Goal: Task Accomplishment & Management: Use online tool/utility

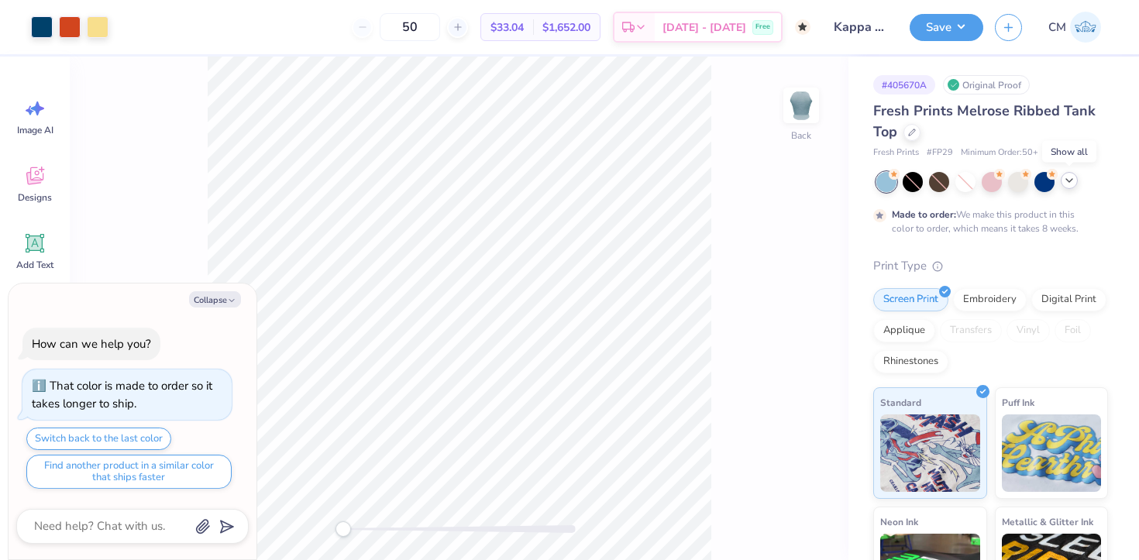
click at [1068, 174] on icon at bounding box center [1069, 180] width 12 height 12
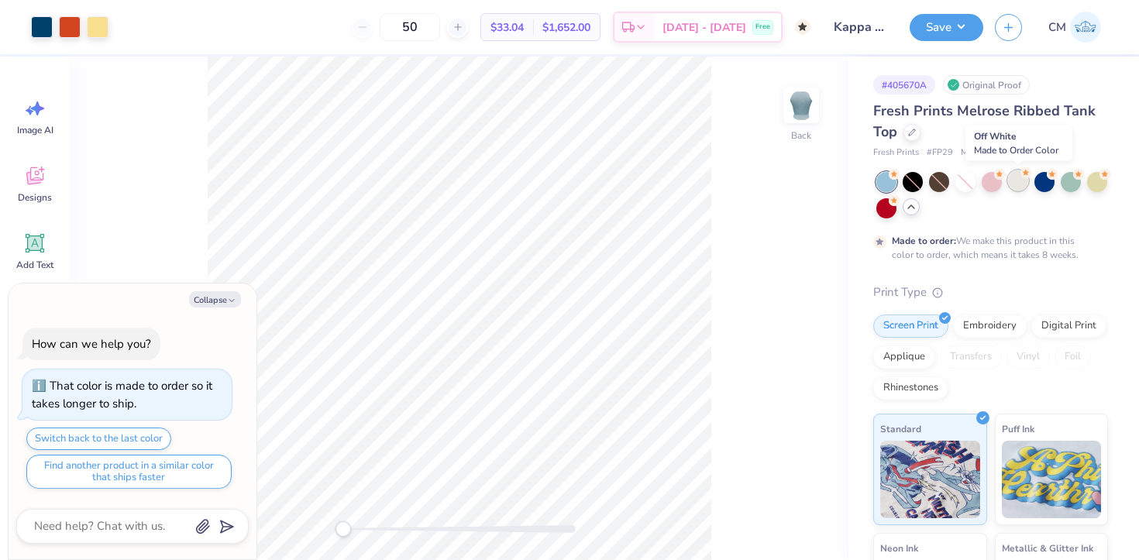
click at [1024, 184] on div at bounding box center [1018, 180] width 20 height 20
click at [912, 129] on icon at bounding box center [912, 131] width 8 height 8
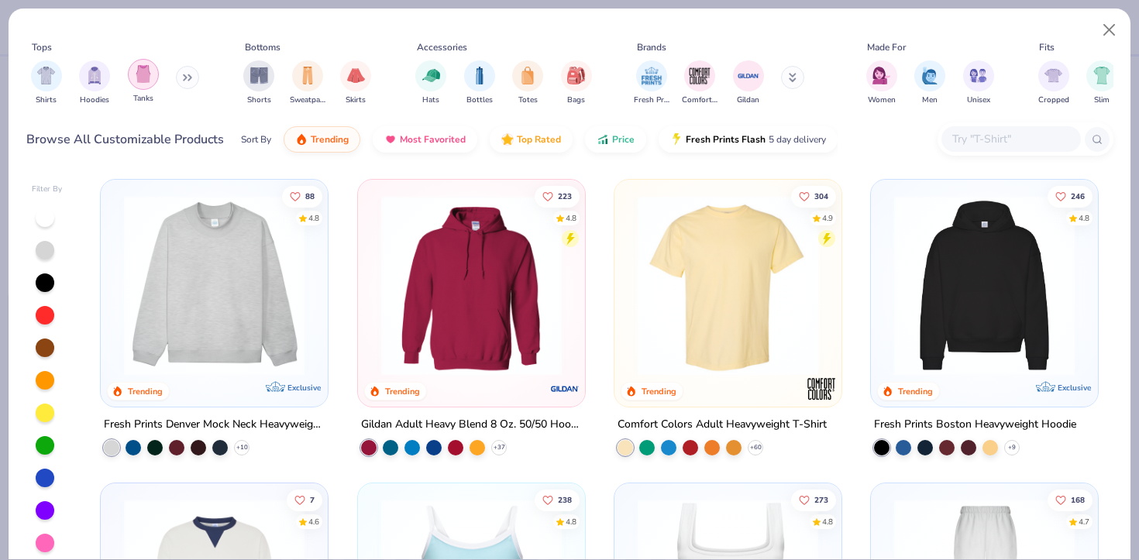
click at [150, 74] on img "filter for Tanks" at bounding box center [143, 74] width 17 height 18
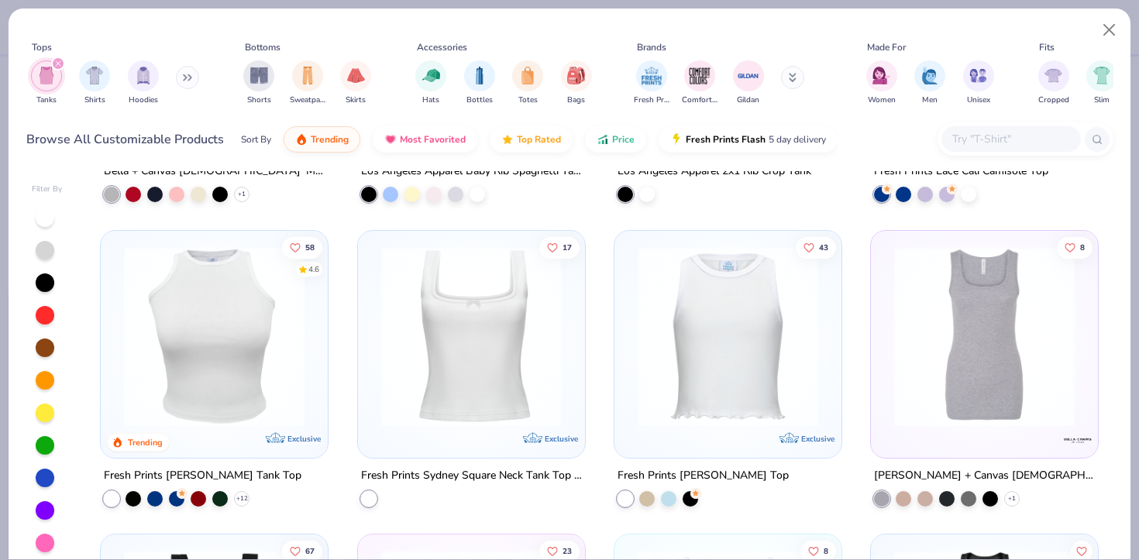
scroll to position [637, 0]
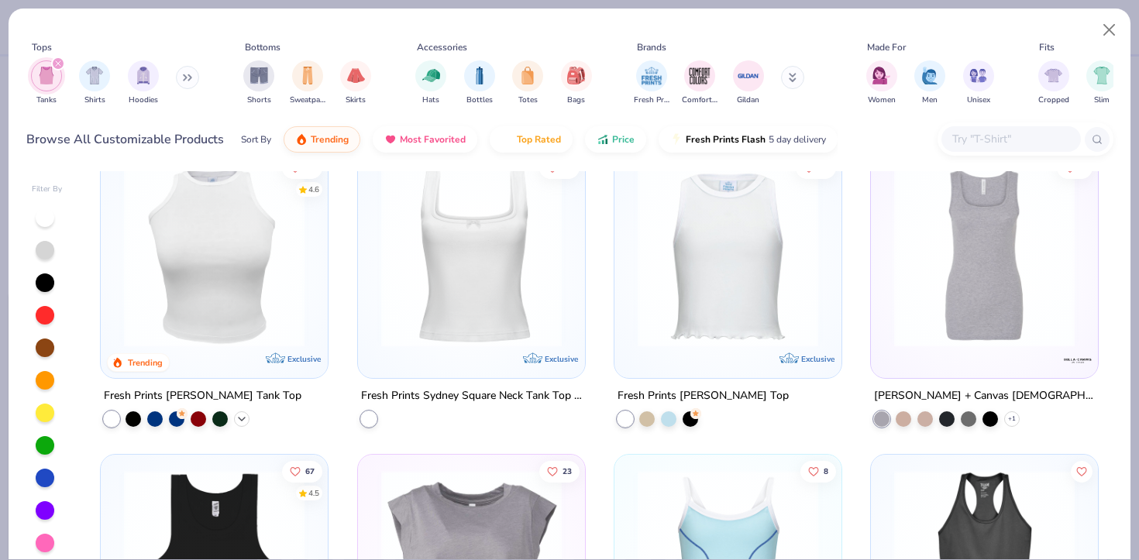
click at [242, 413] on icon at bounding box center [242, 419] width 12 height 12
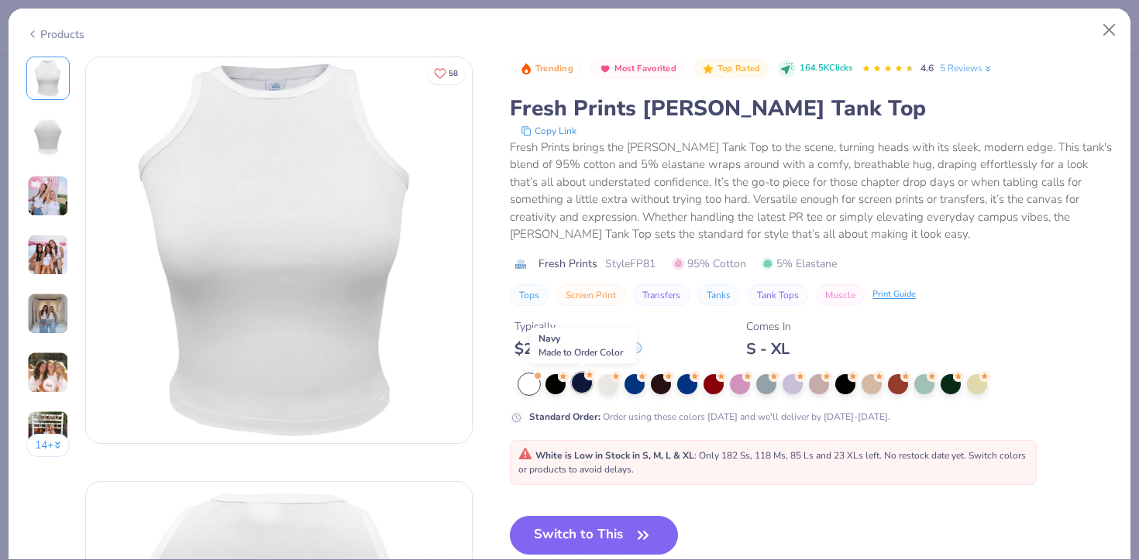
click at [587, 381] on div at bounding box center [582, 383] width 20 height 20
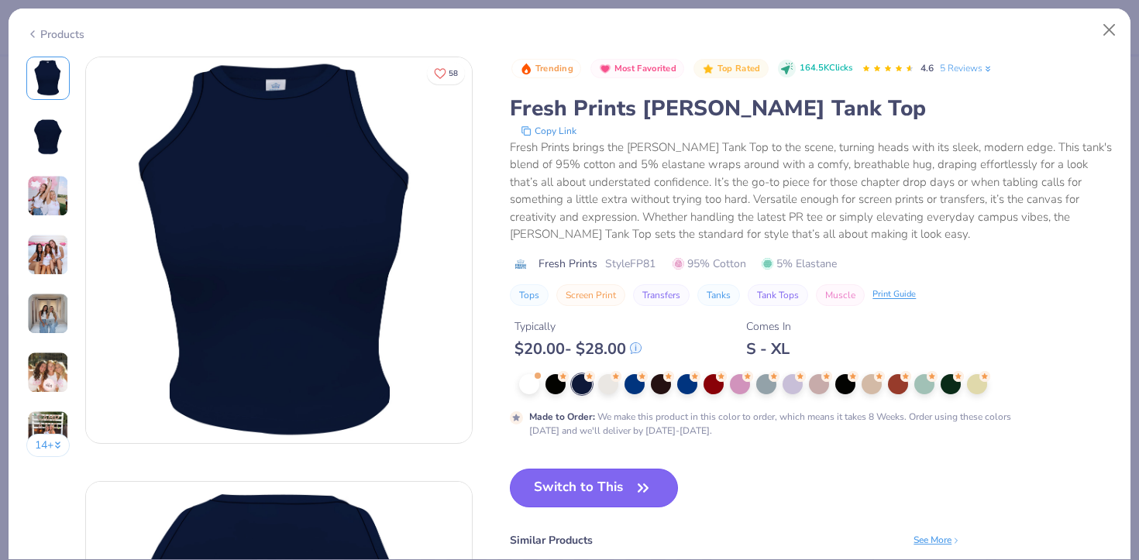
click at [571, 483] on button "Switch to This" at bounding box center [594, 488] width 168 height 39
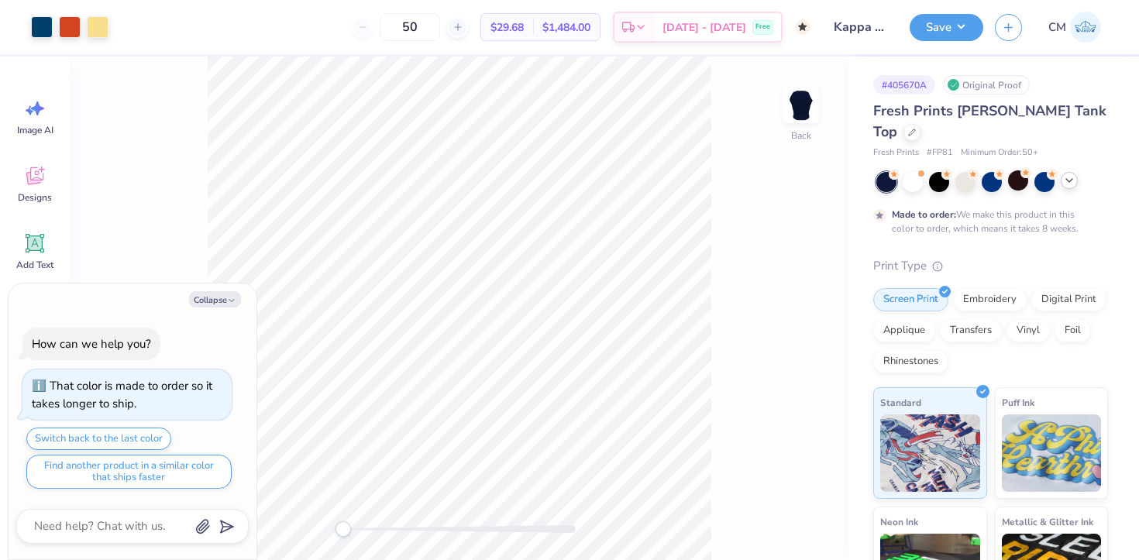
type textarea "x"
click at [1067, 172] on div at bounding box center [1069, 180] width 17 height 17
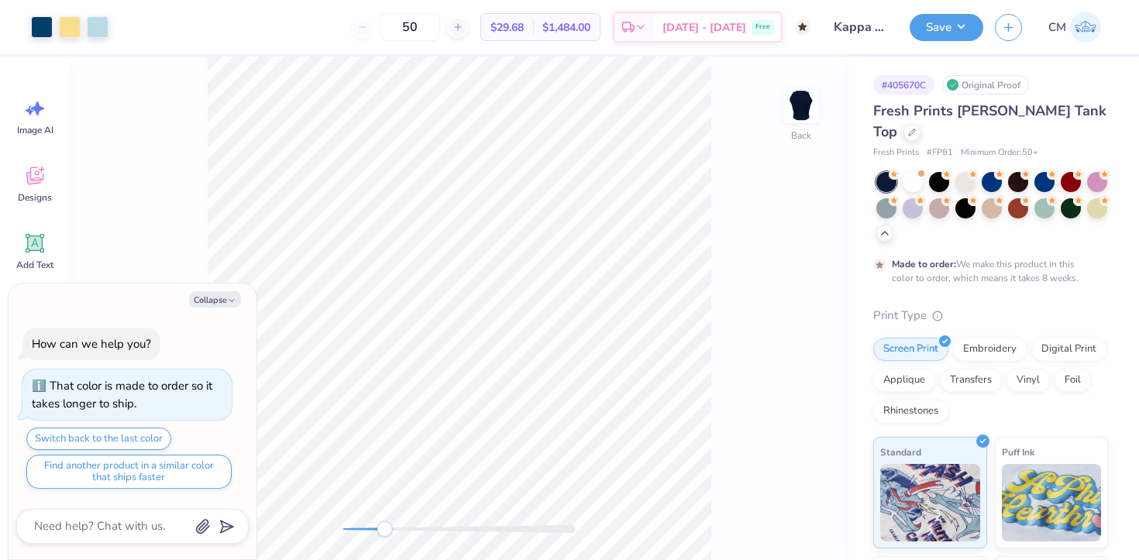
drag, startPoint x: 347, startPoint y: 526, endPoint x: 384, endPoint y: 526, distance: 37.2
click at [384, 526] on div "Accessibility label" at bounding box center [384, 528] width 15 height 15
click at [214, 294] on button "Collapse" at bounding box center [215, 299] width 52 height 16
type textarea "x"
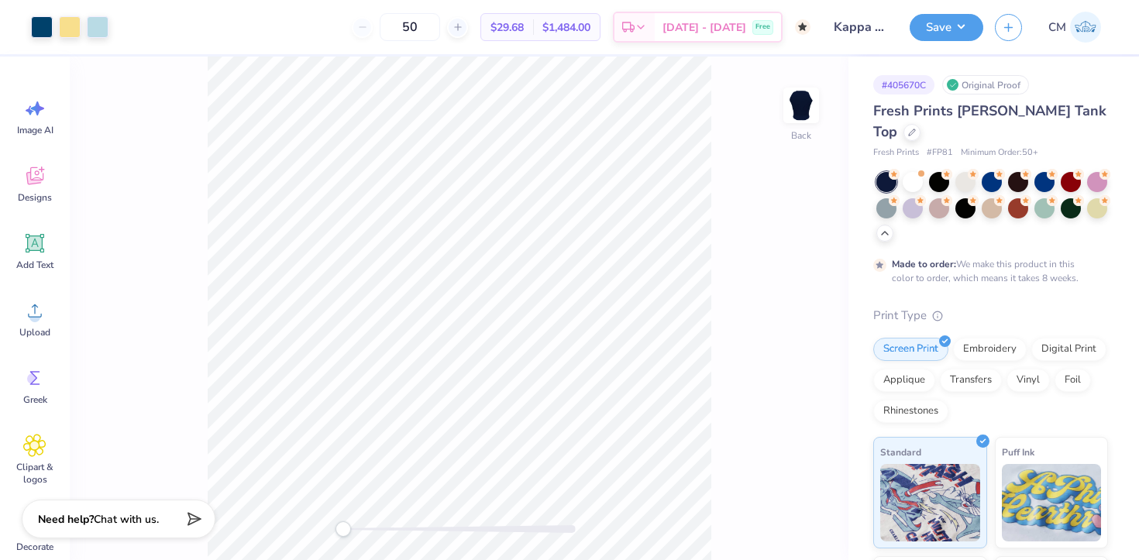
click at [316, 526] on div "Back" at bounding box center [459, 309] width 779 height 504
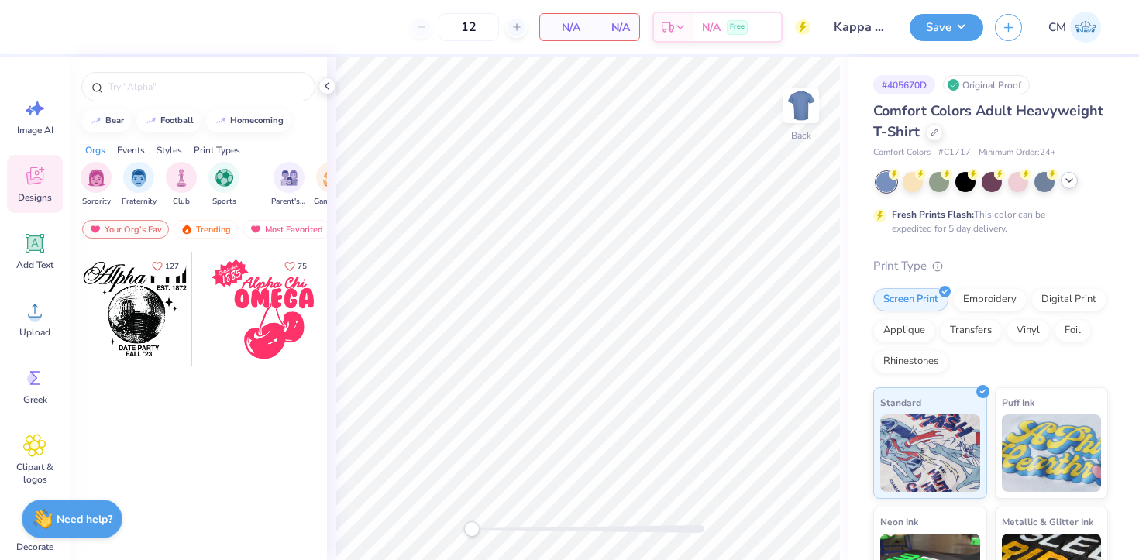
click at [1071, 177] on icon at bounding box center [1069, 180] width 12 height 12
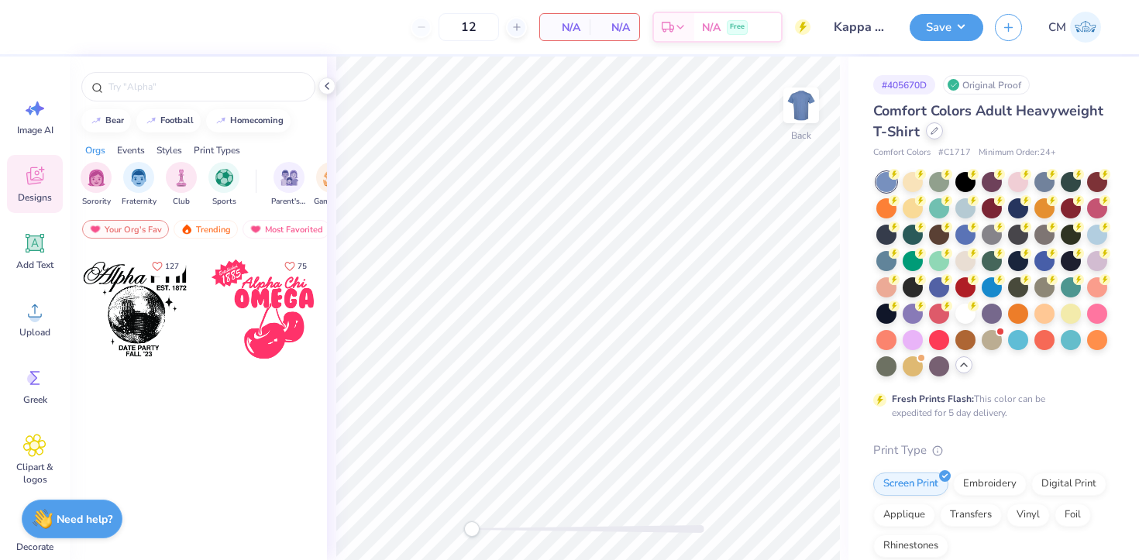
click at [934, 130] on icon at bounding box center [934, 131] width 6 height 6
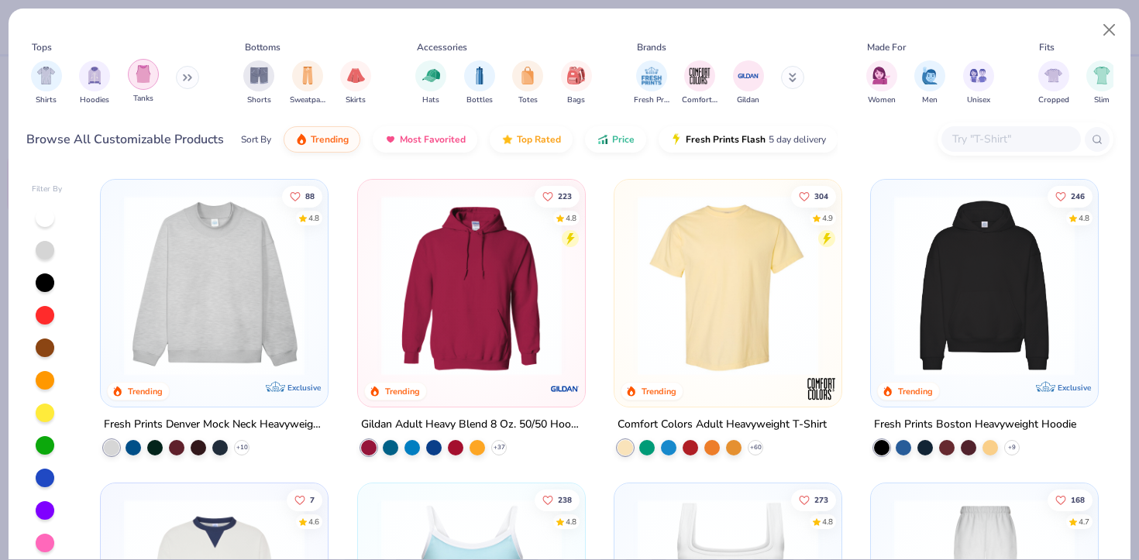
click at [138, 64] on div "filter for Tanks" at bounding box center [143, 74] width 31 height 31
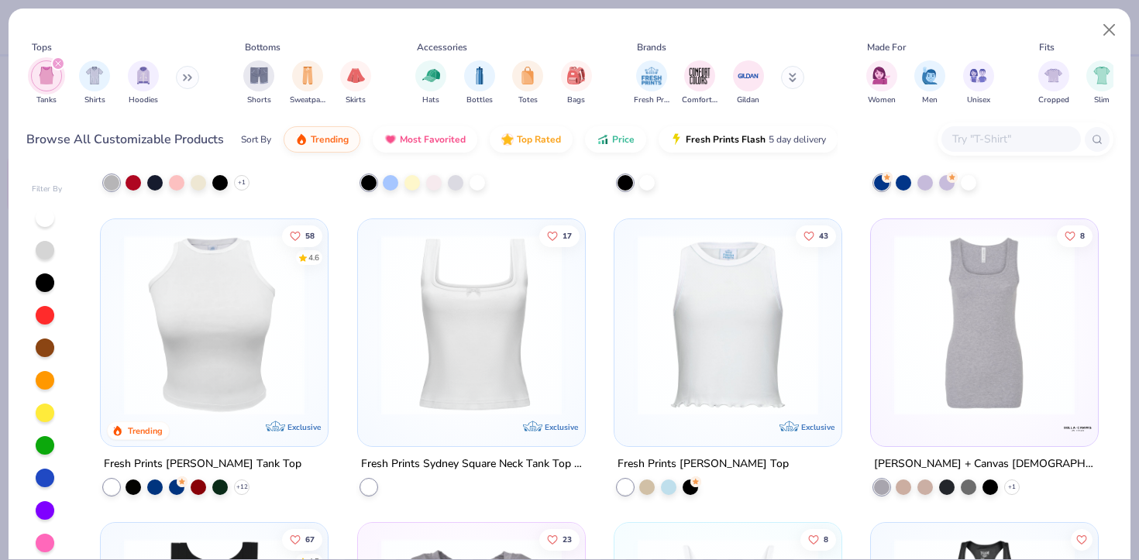
scroll to position [558, 0]
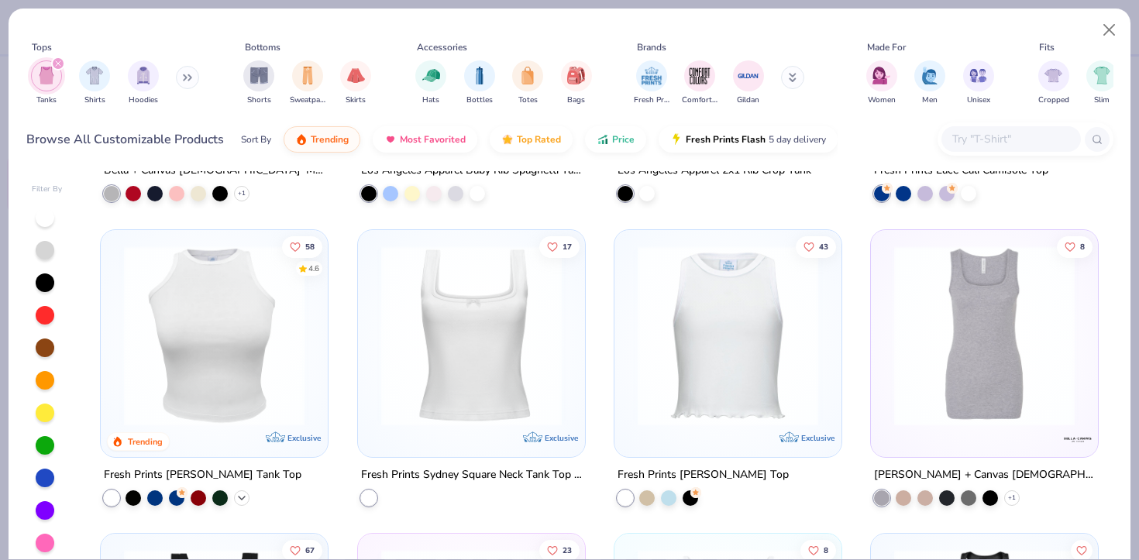
click at [243, 492] on icon at bounding box center [242, 498] width 12 height 12
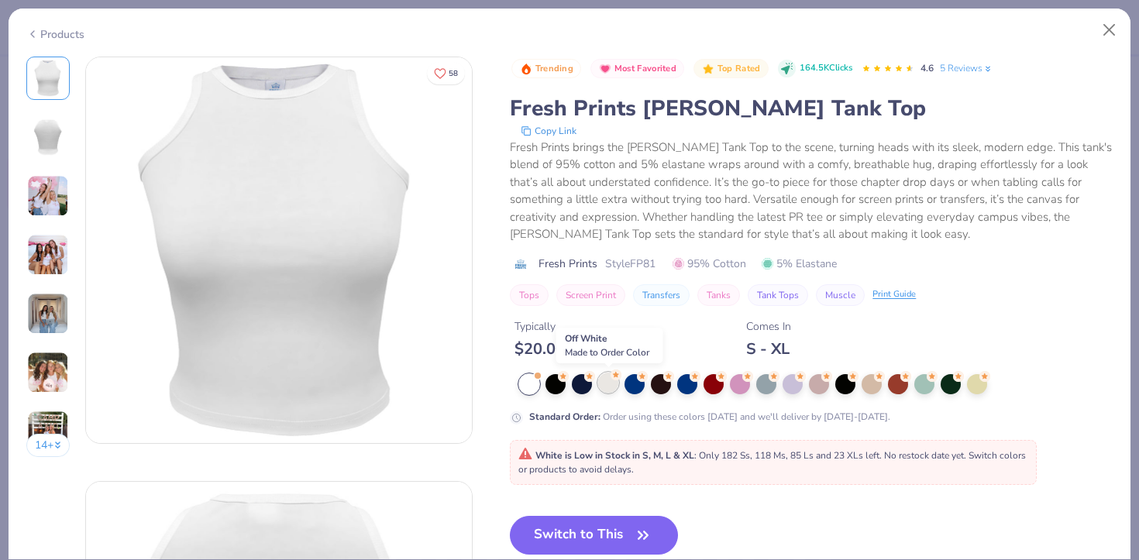
click at [608, 382] on div at bounding box center [608, 383] width 20 height 20
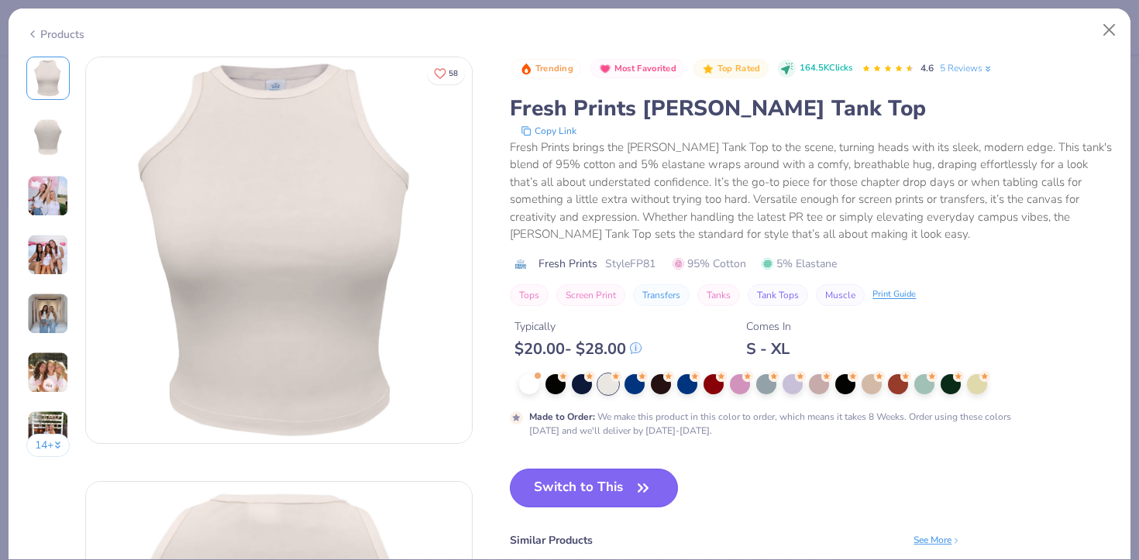
click at [584, 487] on button "Switch to This" at bounding box center [594, 488] width 168 height 39
type input "50"
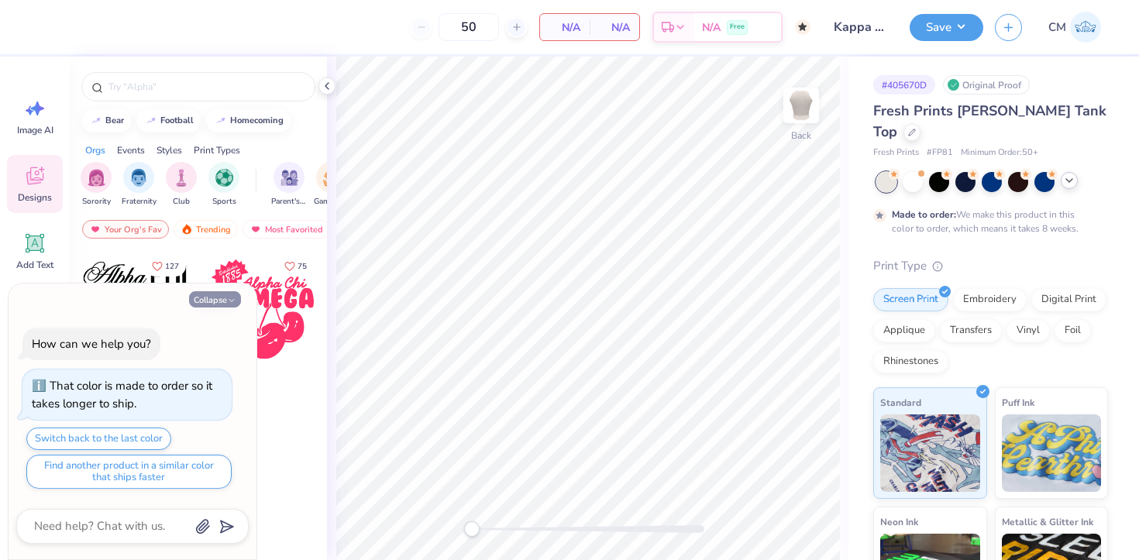
click at [212, 295] on button "Collapse" at bounding box center [215, 299] width 52 height 16
type textarea "x"
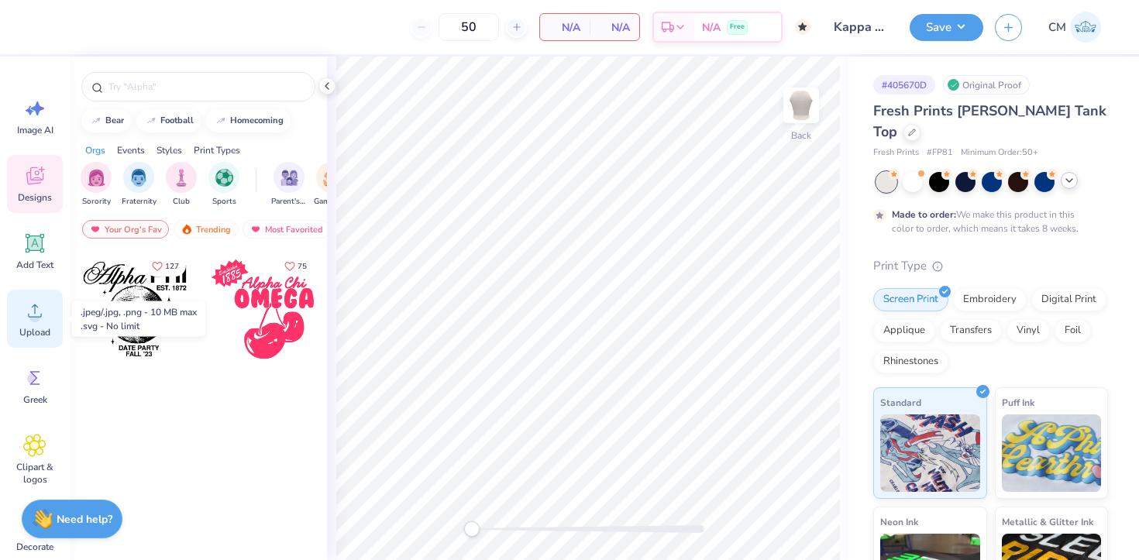
click at [32, 319] on circle at bounding box center [34, 316] width 11 height 11
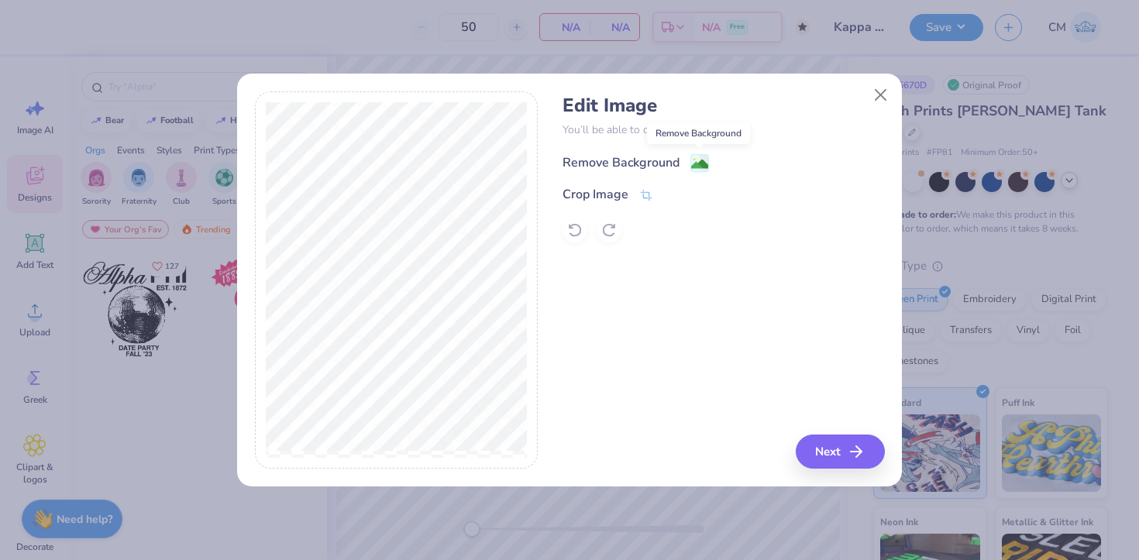
click at [696, 160] on image at bounding box center [699, 164] width 17 height 17
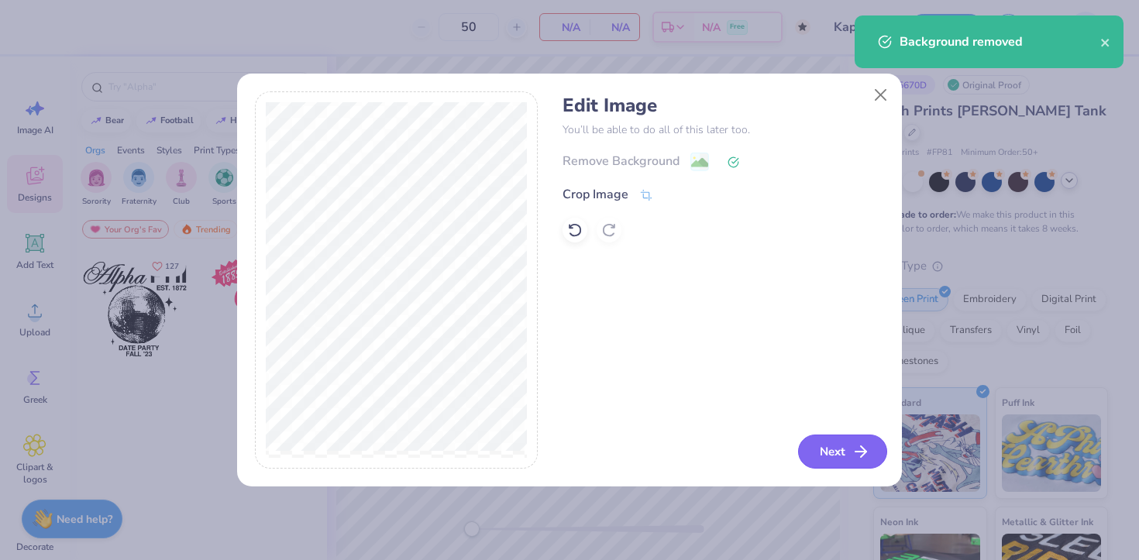
click at [816, 451] on button "Next" at bounding box center [842, 452] width 89 height 34
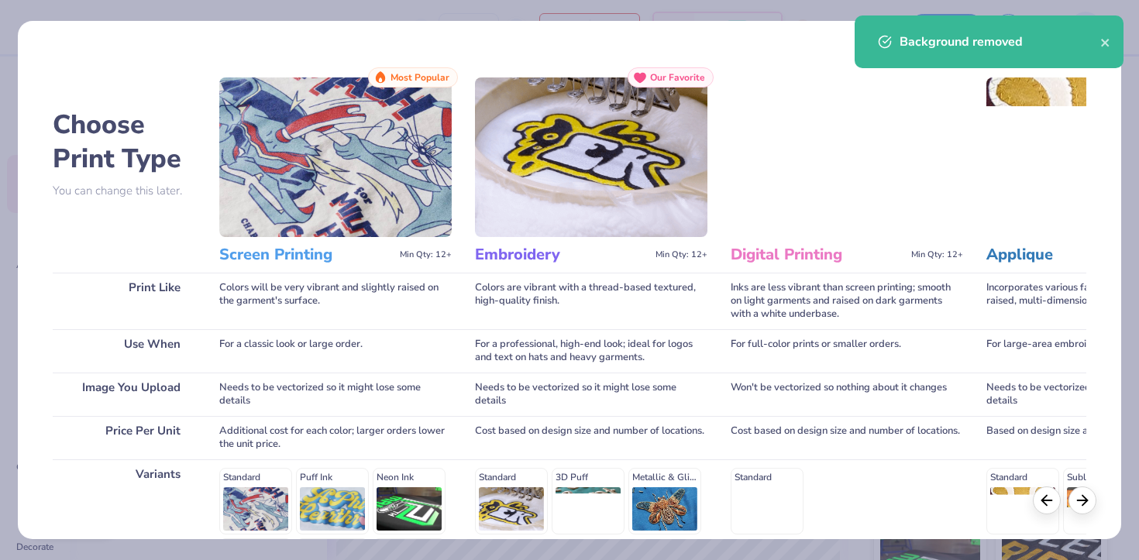
scroll to position [212, 0]
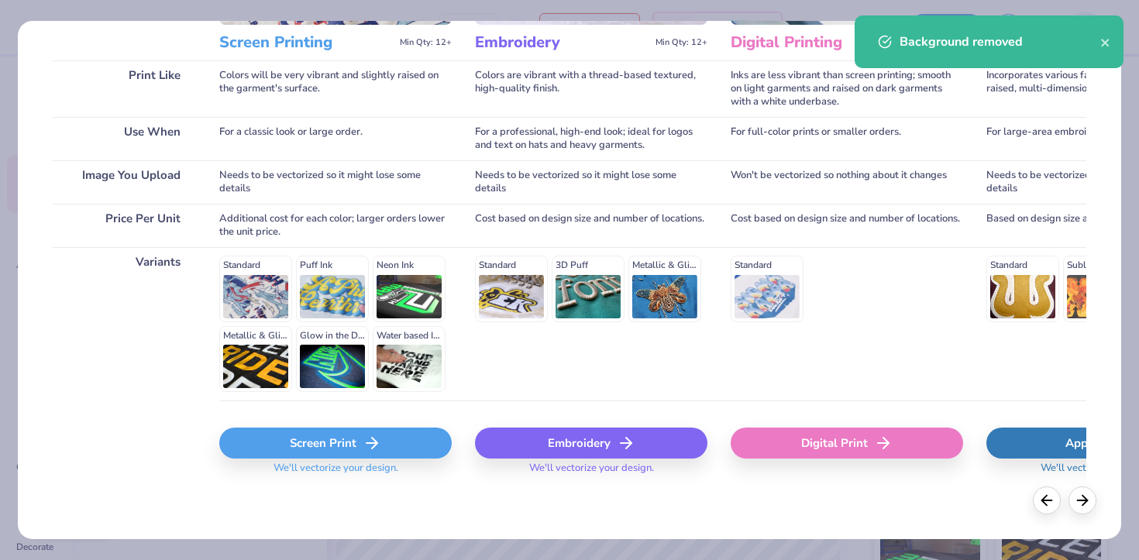
click at [322, 435] on div "Screen Print" at bounding box center [335, 443] width 232 height 31
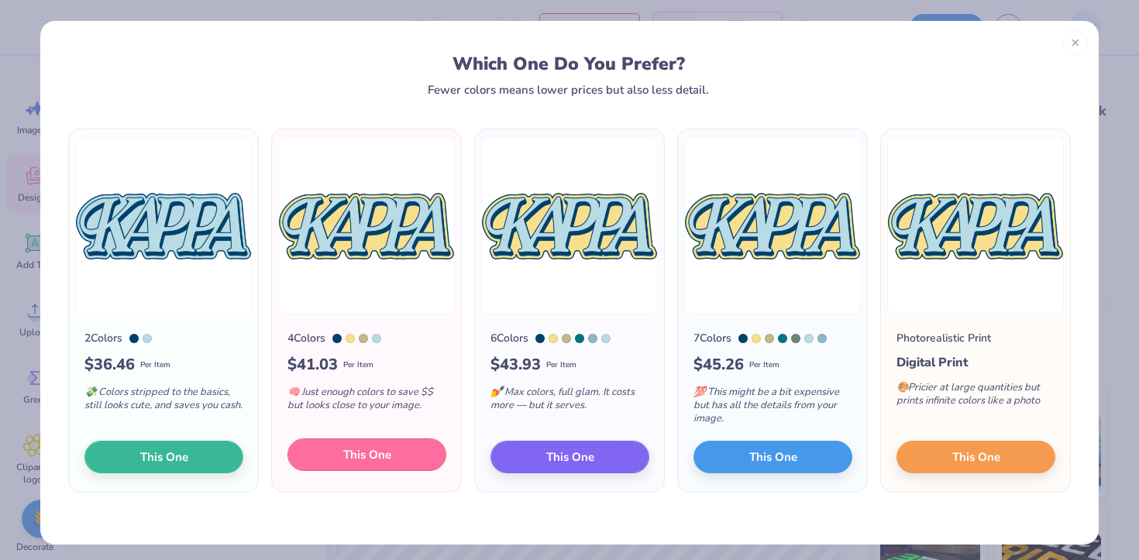
click at [367, 448] on span "This One" at bounding box center [367, 455] width 48 height 18
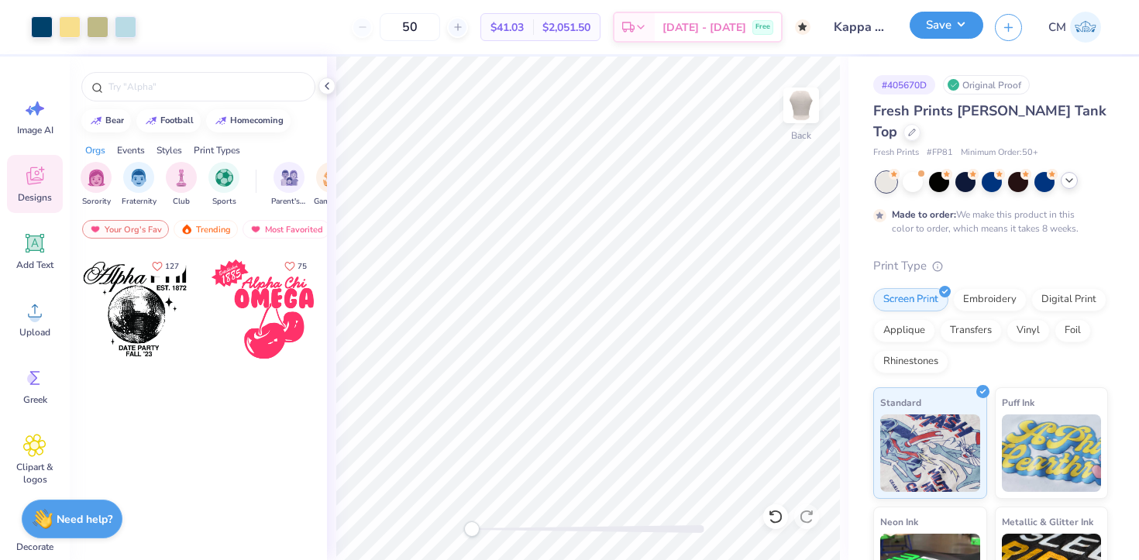
click at [933, 21] on button "Save" at bounding box center [947, 25] width 74 height 27
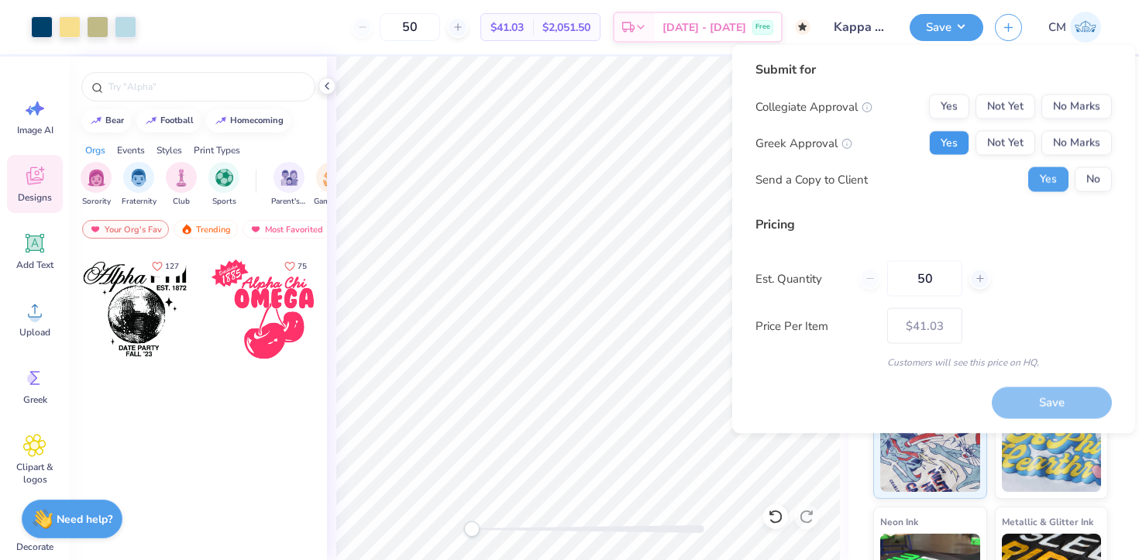
click at [962, 143] on button "Yes" at bounding box center [949, 143] width 40 height 25
click at [1054, 112] on button "No Marks" at bounding box center [1076, 107] width 71 height 25
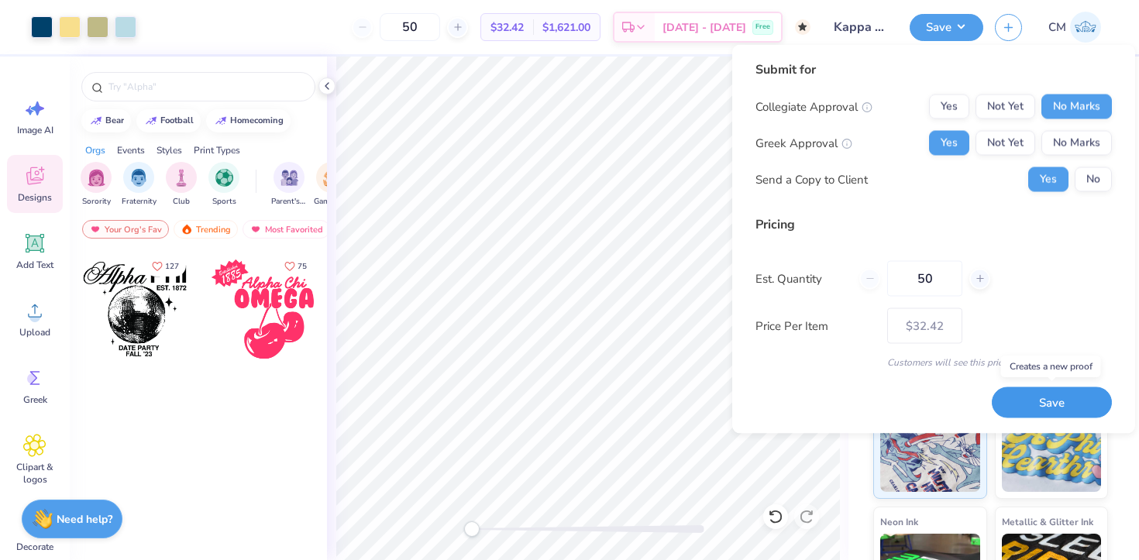
click at [1025, 402] on button "Save" at bounding box center [1052, 403] width 120 height 32
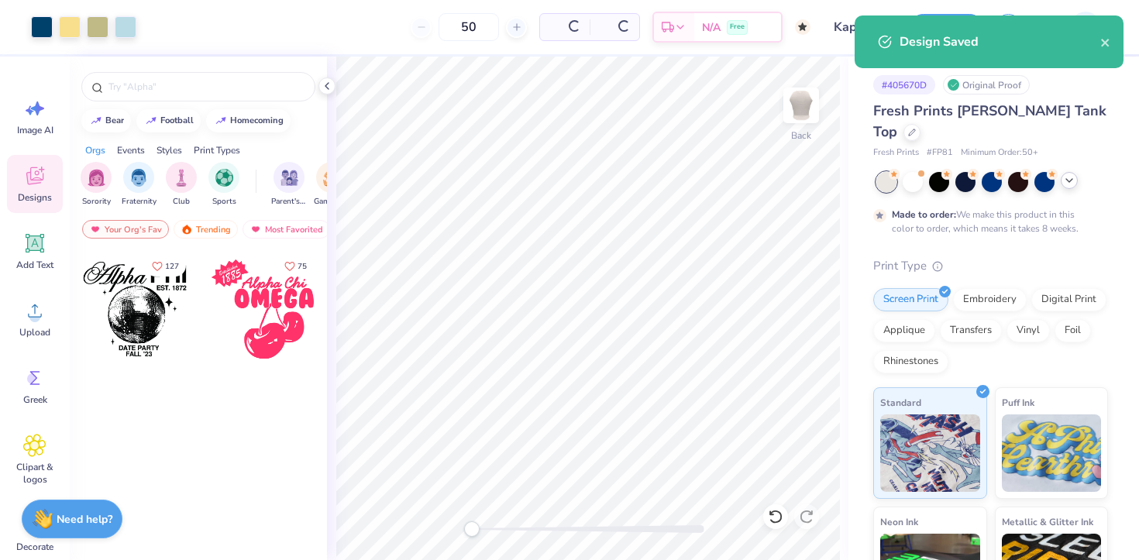
type input "$32.42"
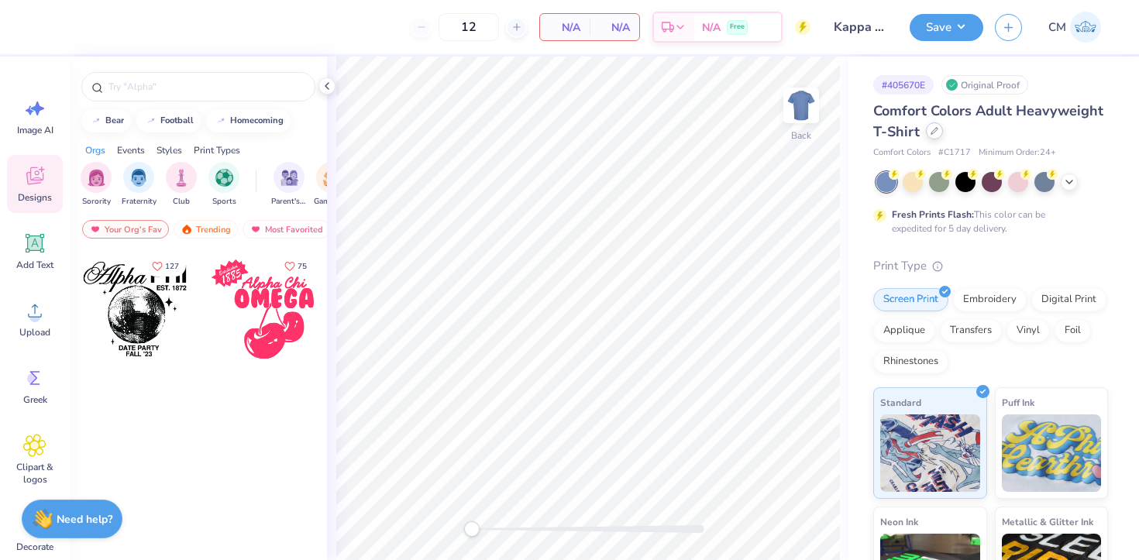
click at [936, 129] on icon at bounding box center [935, 131] width 8 height 8
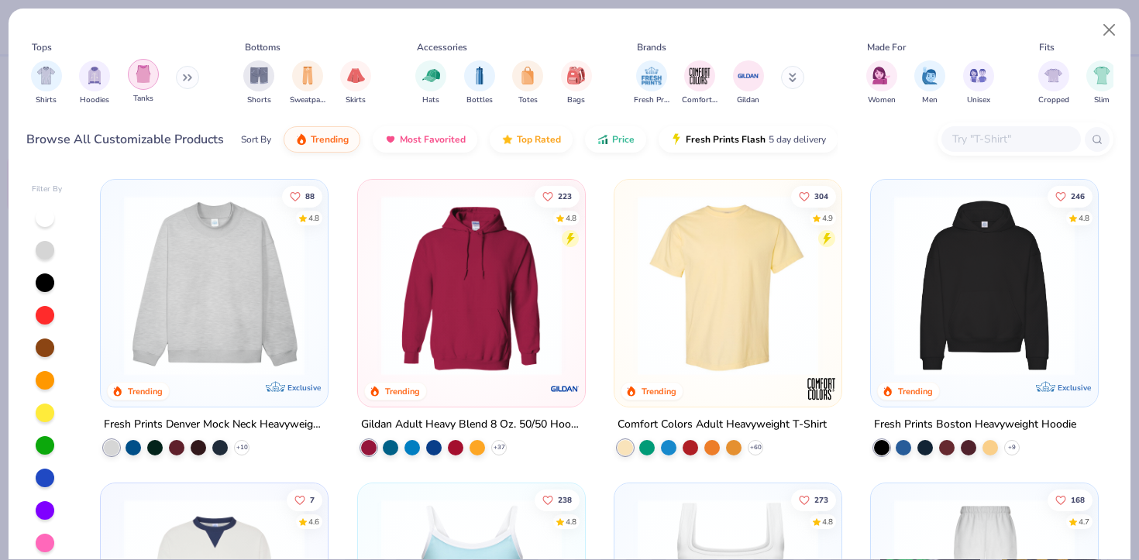
click at [136, 87] on div "filter for Tanks" at bounding box center [143, 74] width 31 height 31
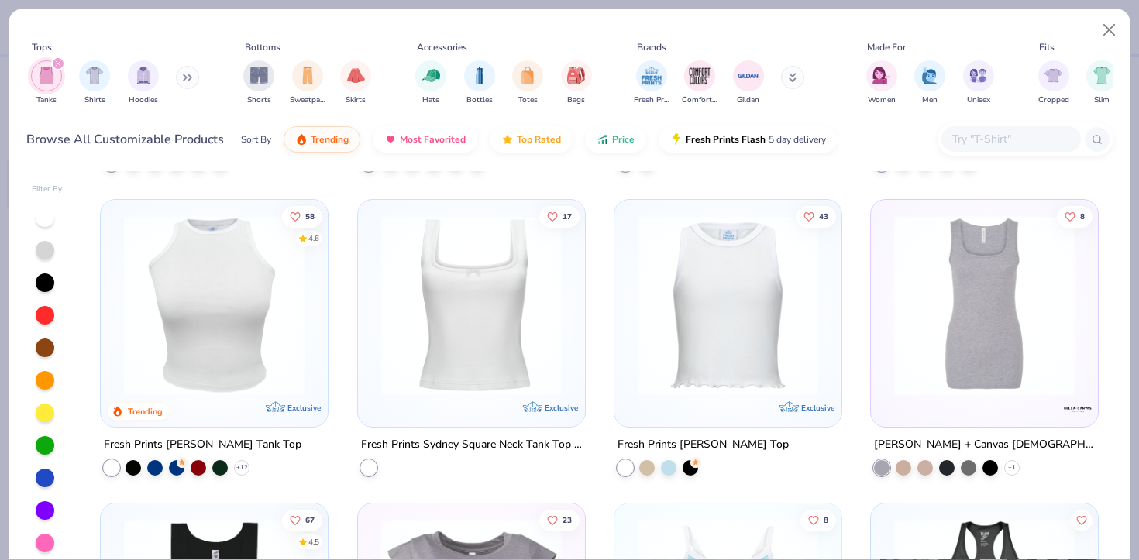
scroll to position [593, 0]
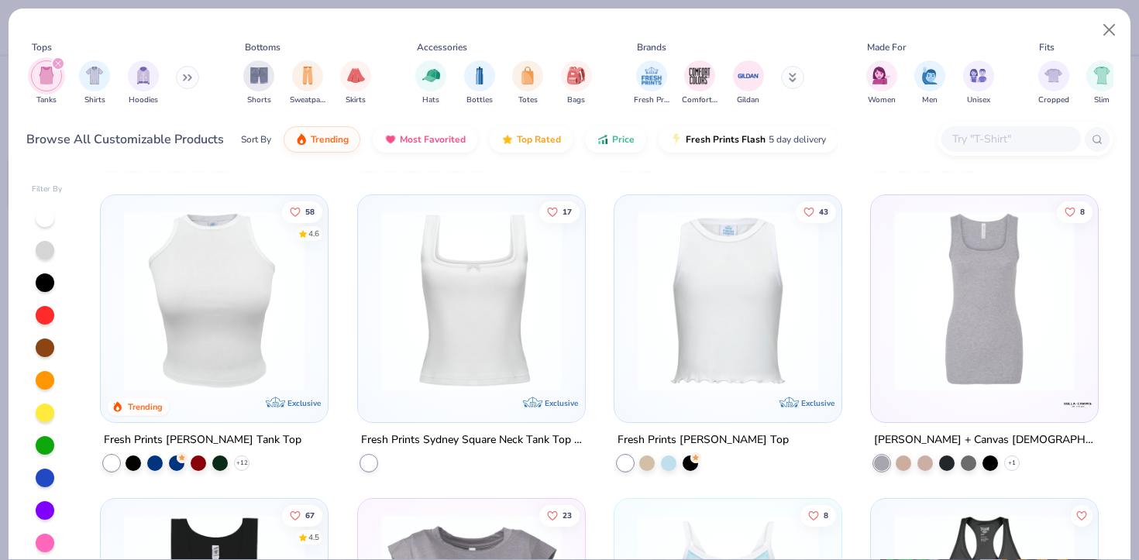
click at [233, 333] on img at bounding box center [214, 300] width 196 height 181
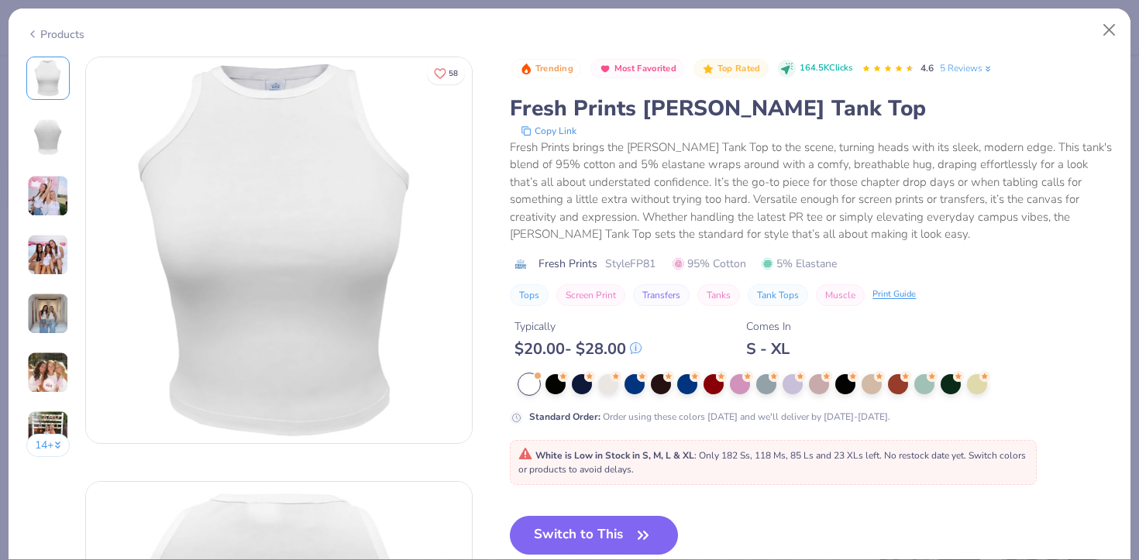
click at [616, 521] on button "Switch to This" at bounding box center [594, 535] width 168 height 39
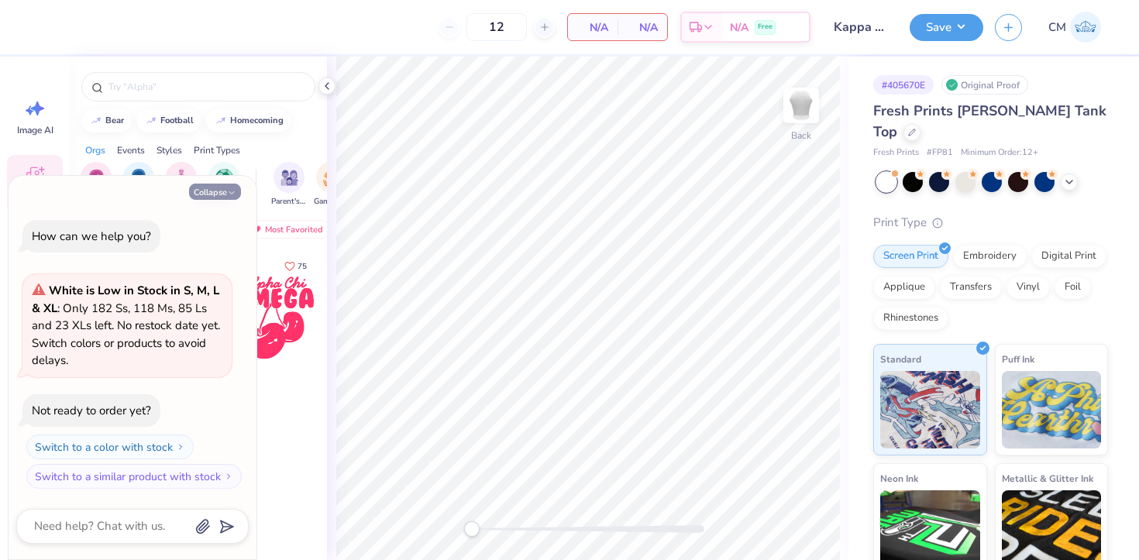
click at [225, 196] on button "Collapse" at bounding box center [215, 192] width 52 height 16
type textarea "x"
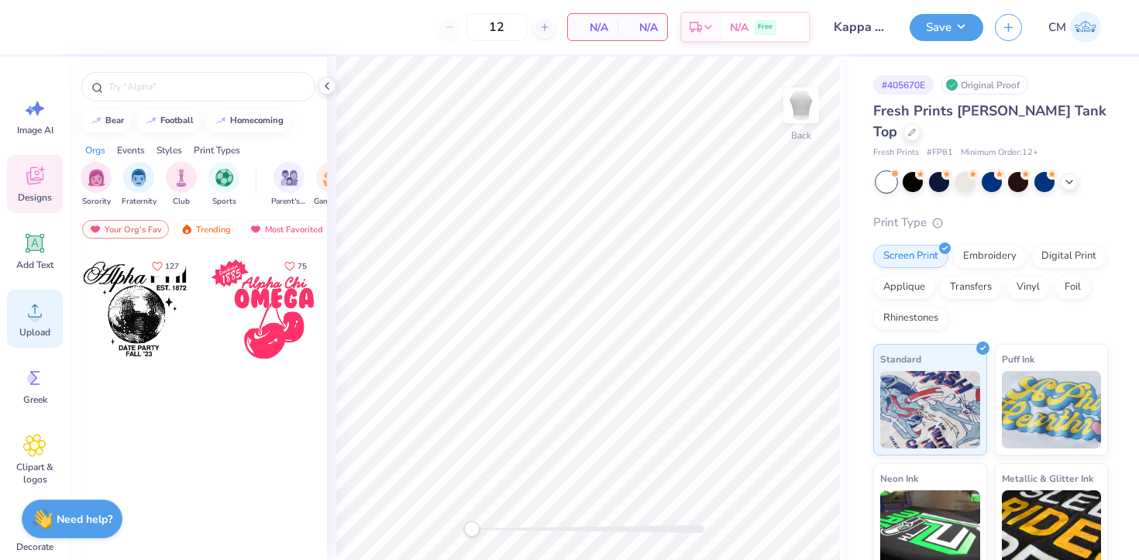
click at [43, 310] on icon at bounding box center [34, 310] width 23 height 23
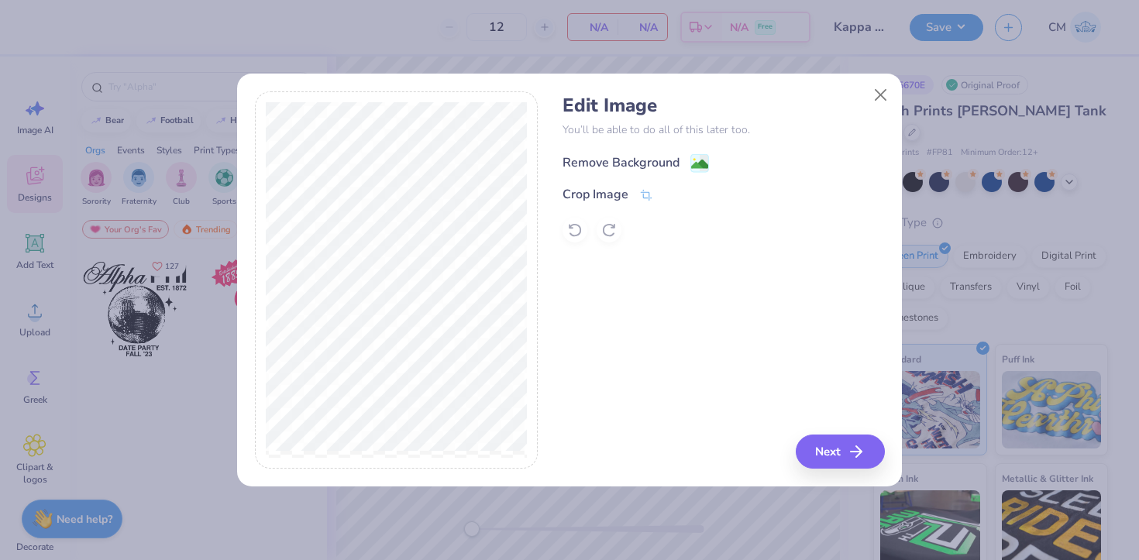
click at [687, 165] on div "Remove Background" at bounding box center [636, 162] width 146 height 19
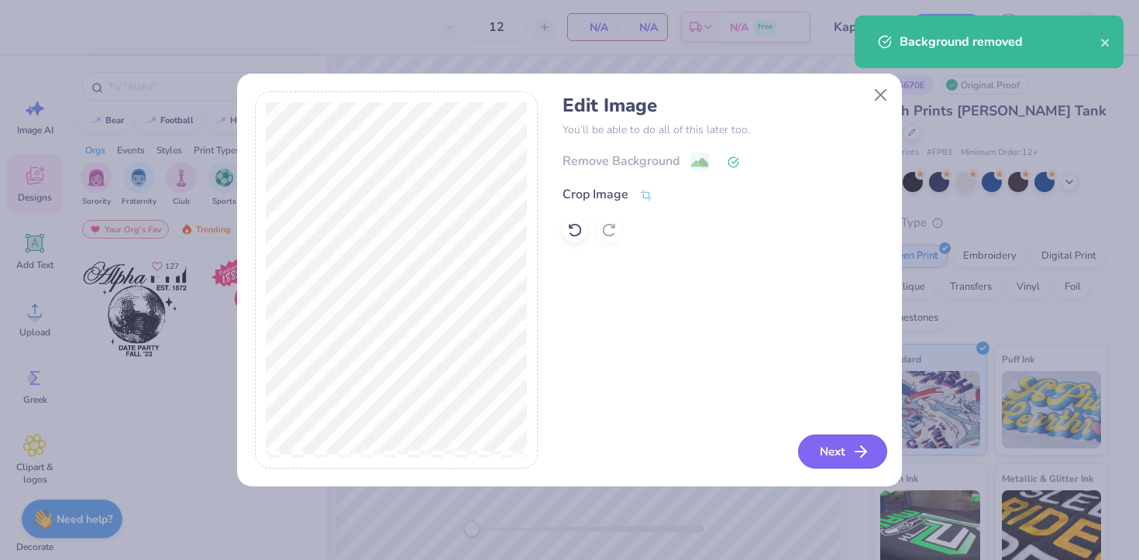
click at [847, 456] on button "Next" at bounding box center [842, 452] width 89 height 34
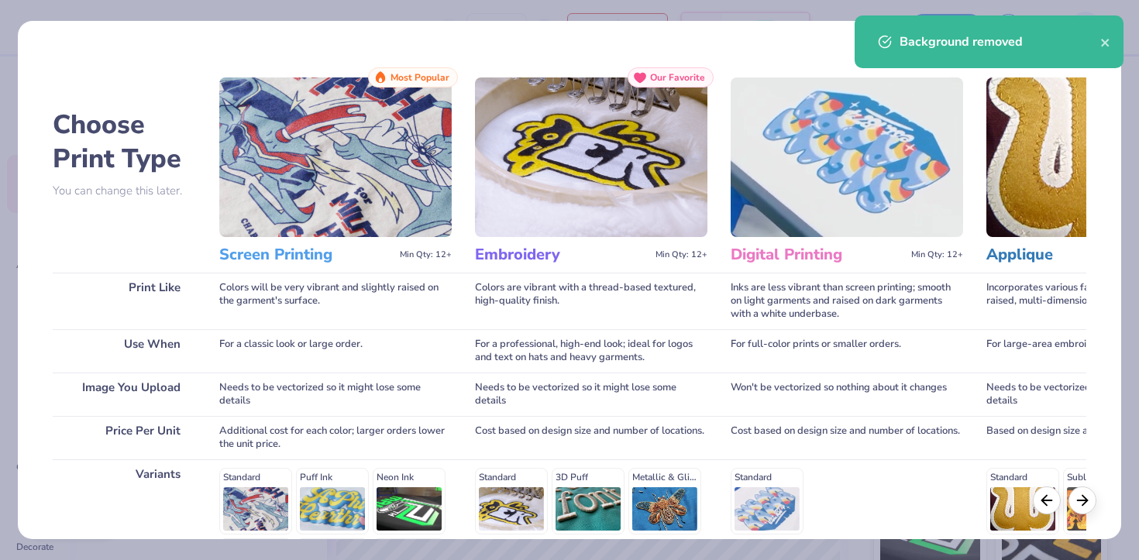
scroll to position [212, 0]
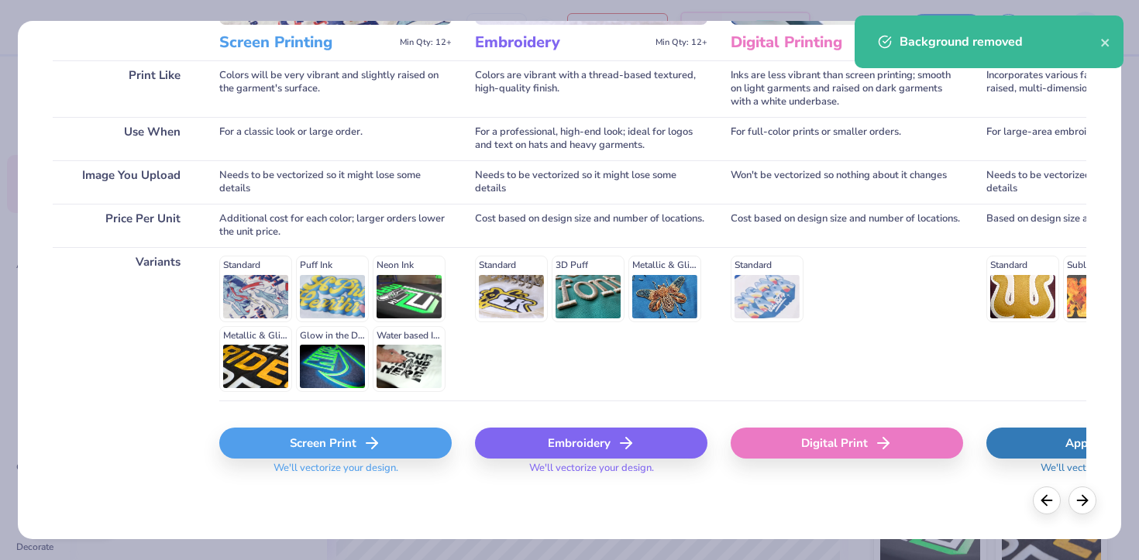
click at [365, 438] on icon at bounding box center [372, 443] width 19 height 19
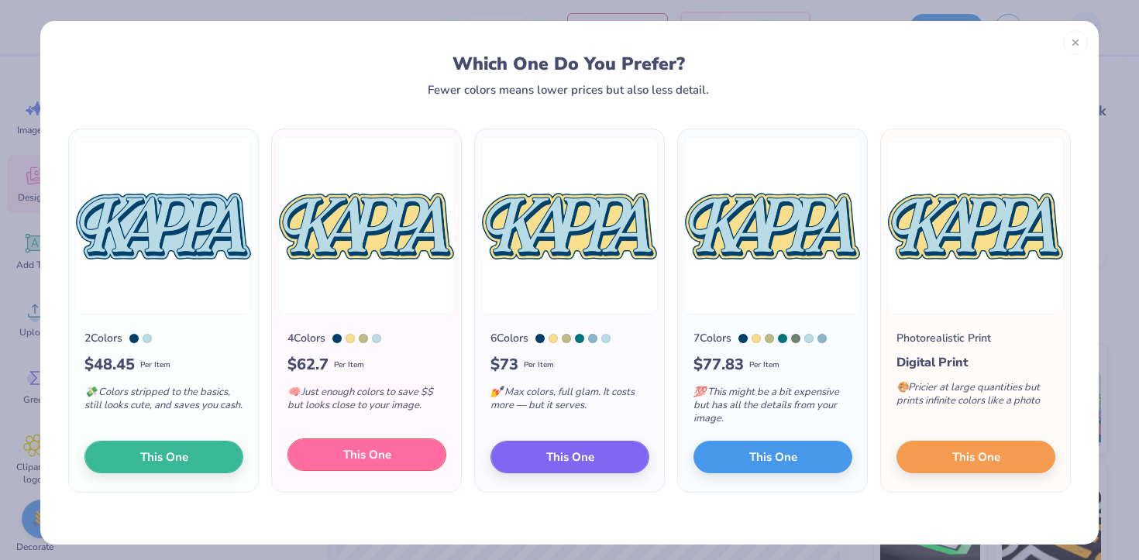
click at [363, 466] on button "This One" at bounding box center [366, 455] width 159 height 33
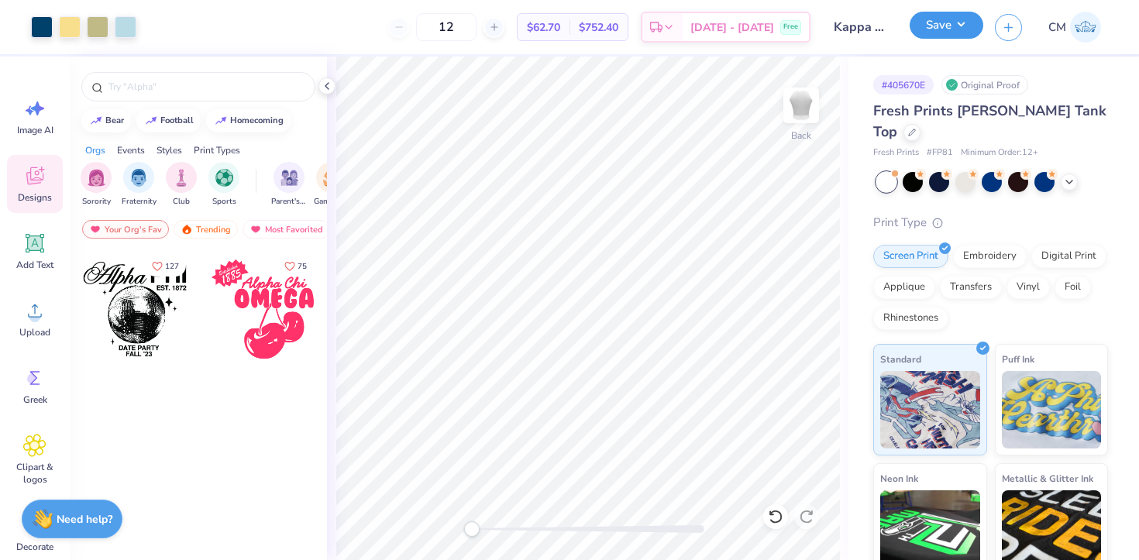
click at [929, 32] on button "Save" at bounding box center [947, 25] width 74 height 27
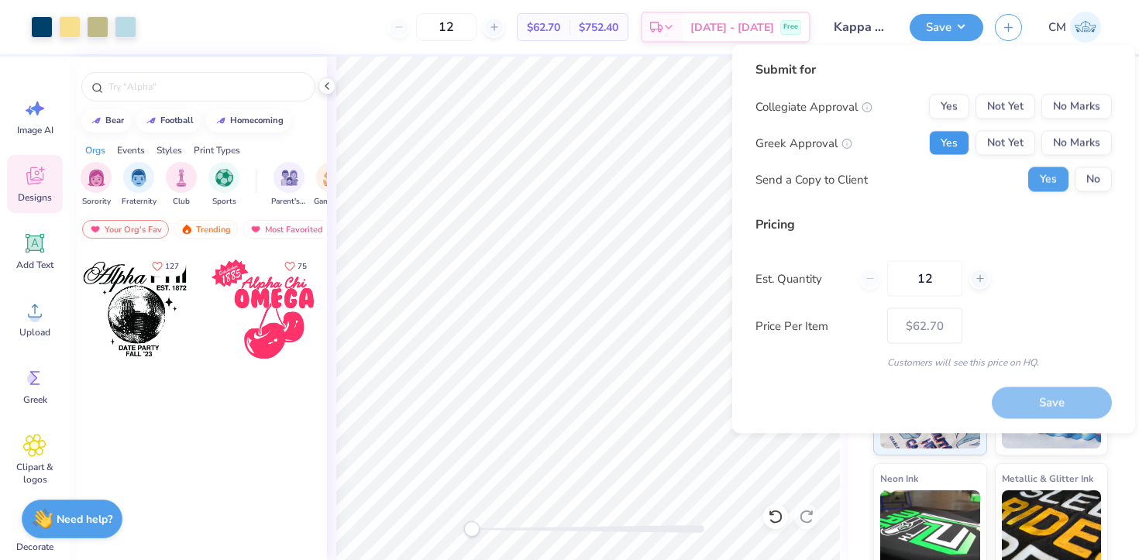
click at [940, 146] on button "Yes" at bounding box center [949, 143] width 40 height 25
click at [1097, 111] on button "No Marks" at bounding box center [1076, 107] width 71 height 25
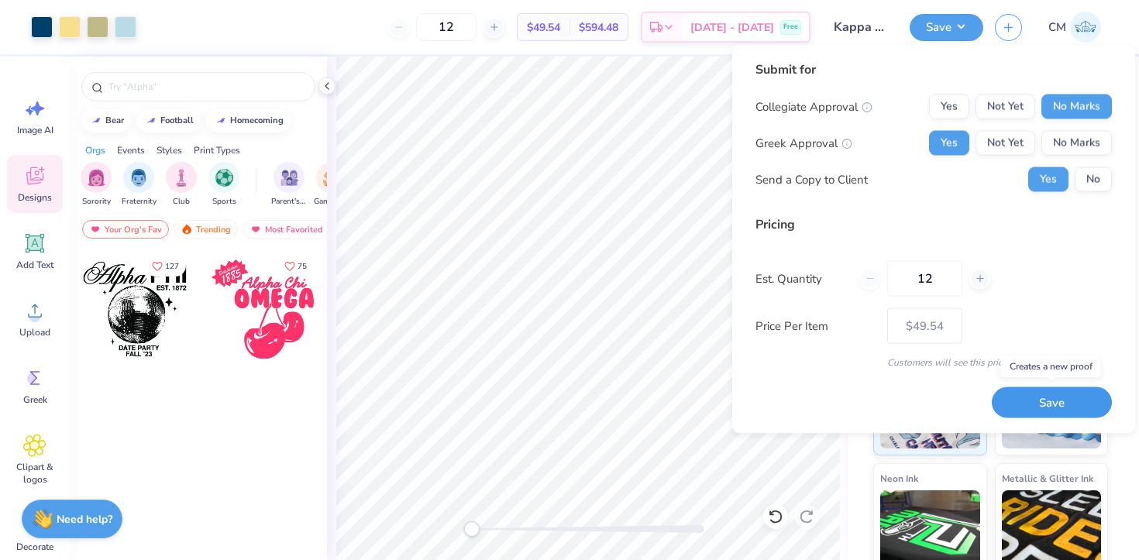
click at [1041, 391] on button "Save" at bounding box center [1052, 403] width 120 height 32
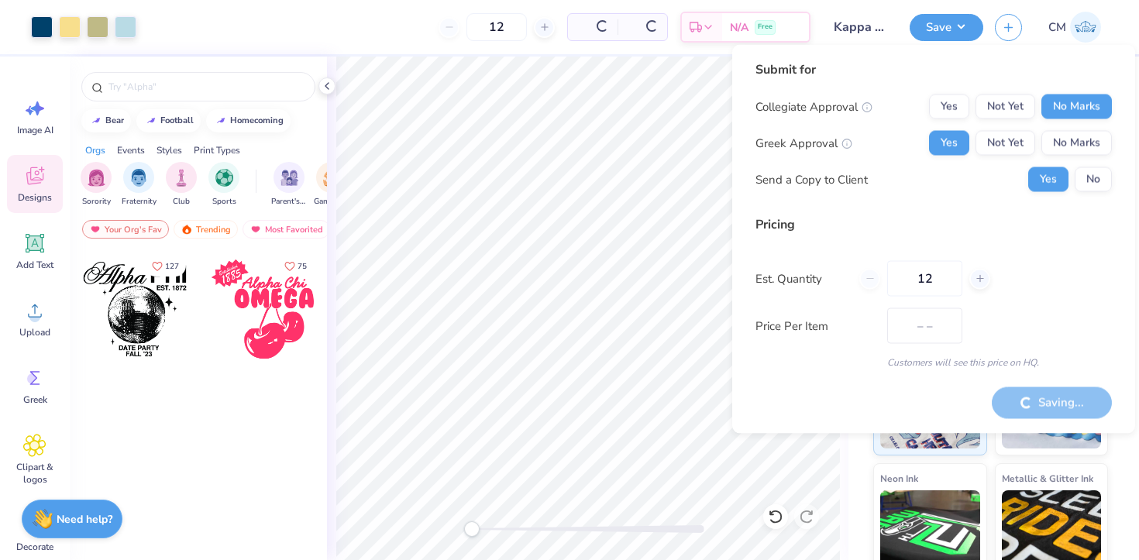
type input "$49.54"
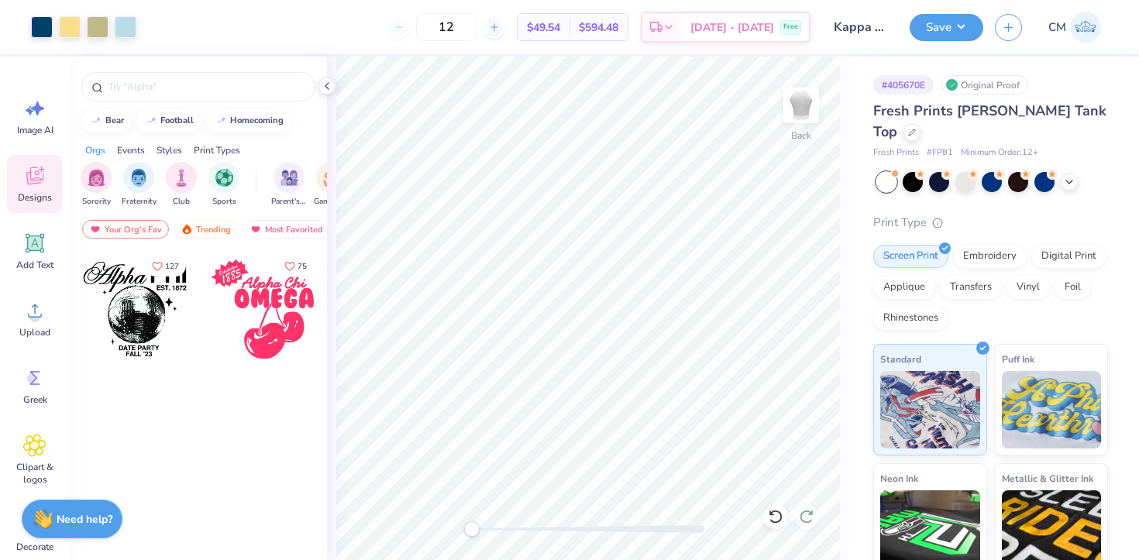
click at [1067, 19] on link "CM" at bounding box center [1074, 27] width 67 height 31
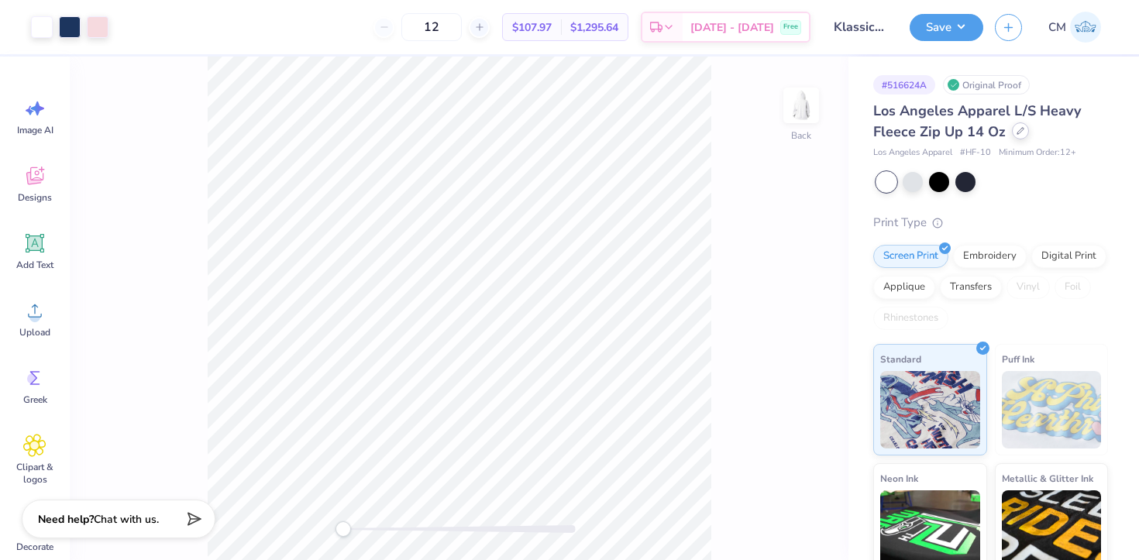
click at [1021, 136] on div at bounding box center [1020, 130] width 17 height 17
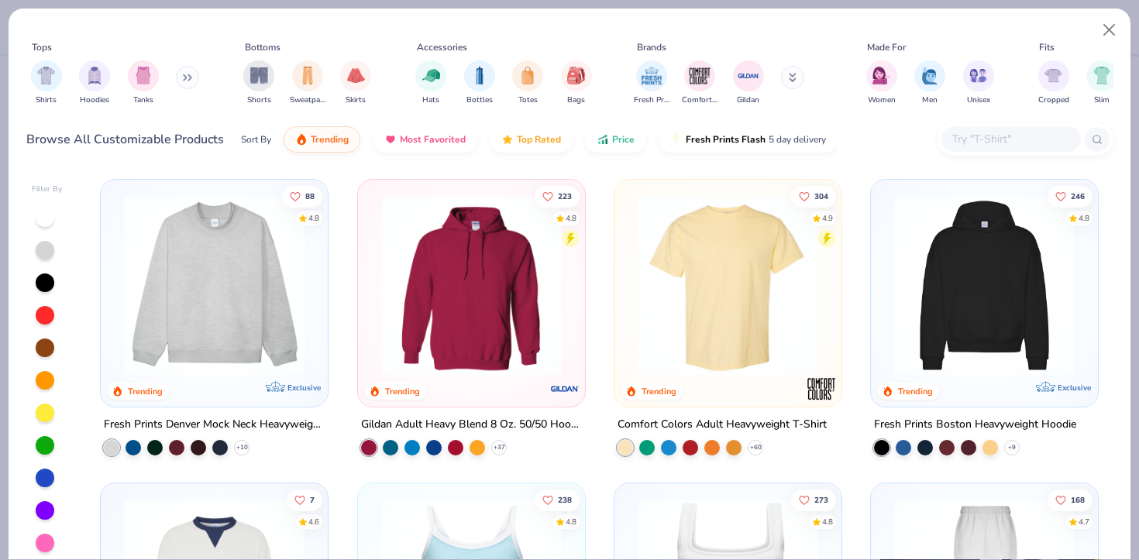
click at [993, 133] on input "text" at bounding box center [1010, 139] width 119 height 18
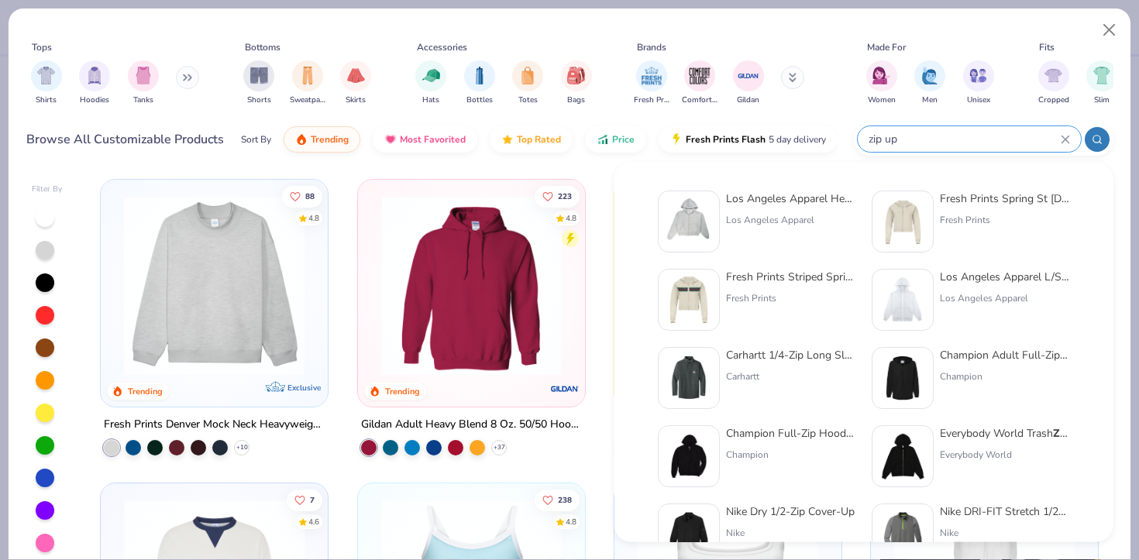
type input "zip up"
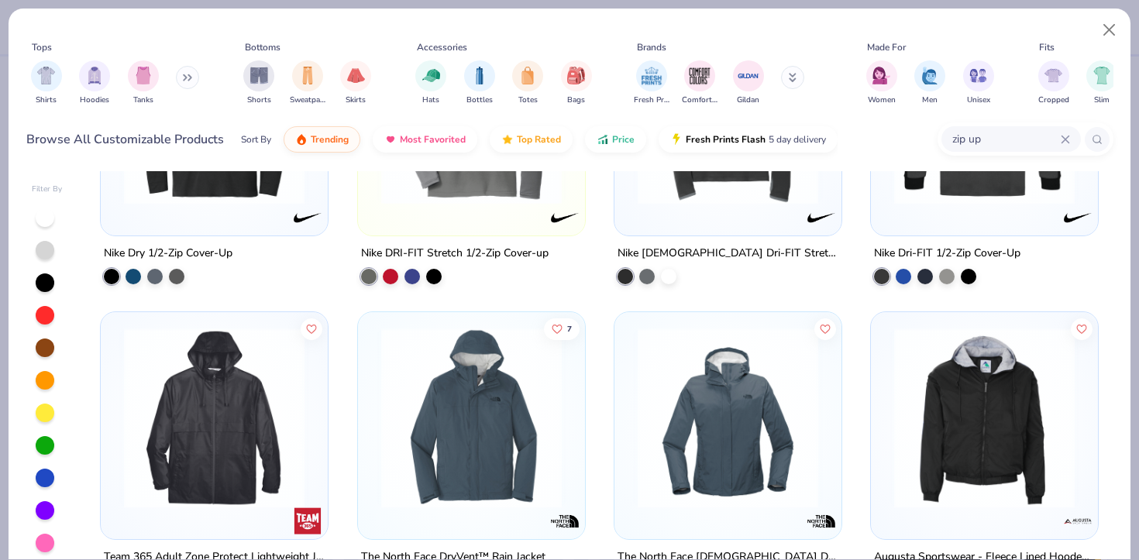
scroll to position [782, 0]
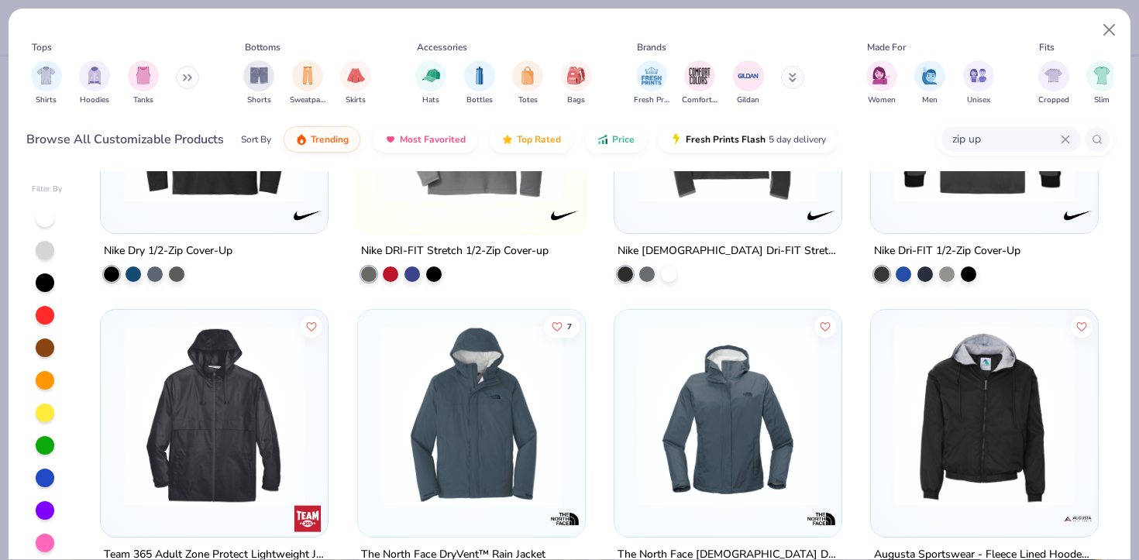
click at [177, 71] on div "Shirts Hoodies Tanks" at bounding box center [115, 82] width 178 height 57
click at [186, 73] on button at bounding box center [187, 77] width 23 height 23
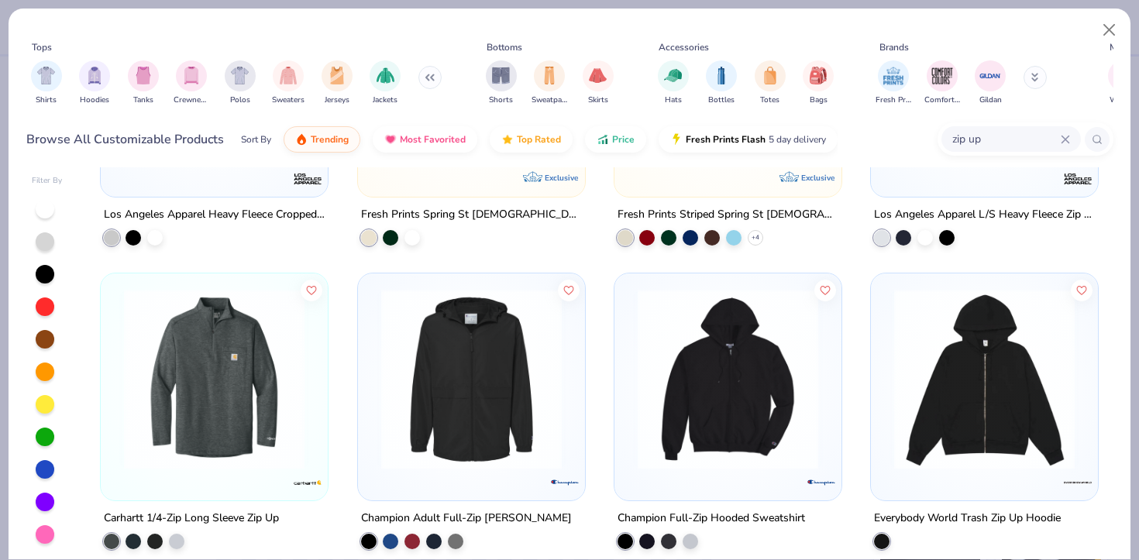
scroll to position [196, 0]
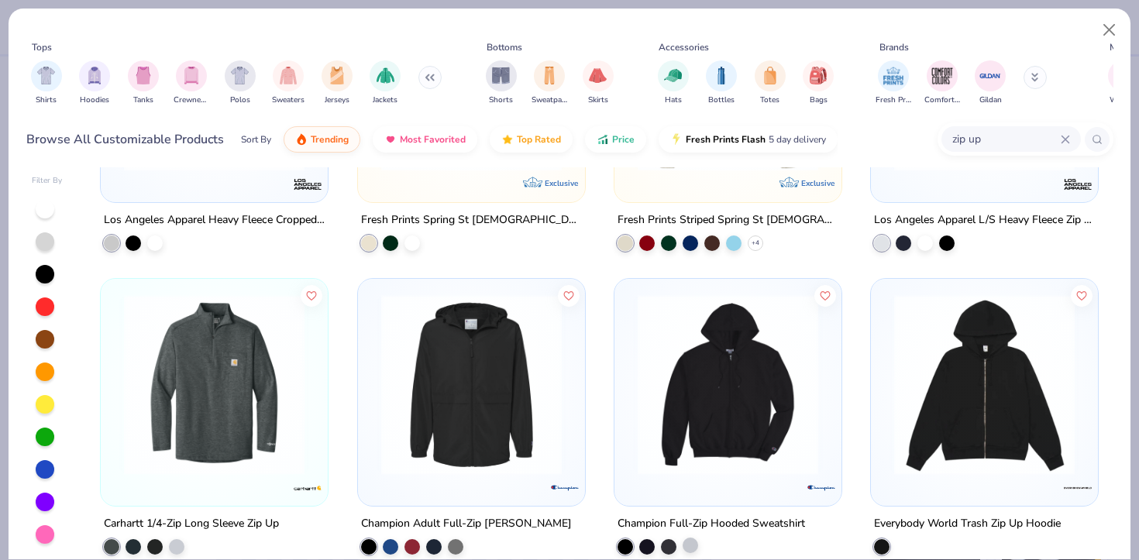
click at [694, 541] on div at bounding box center [690, 545] width 15 height 15
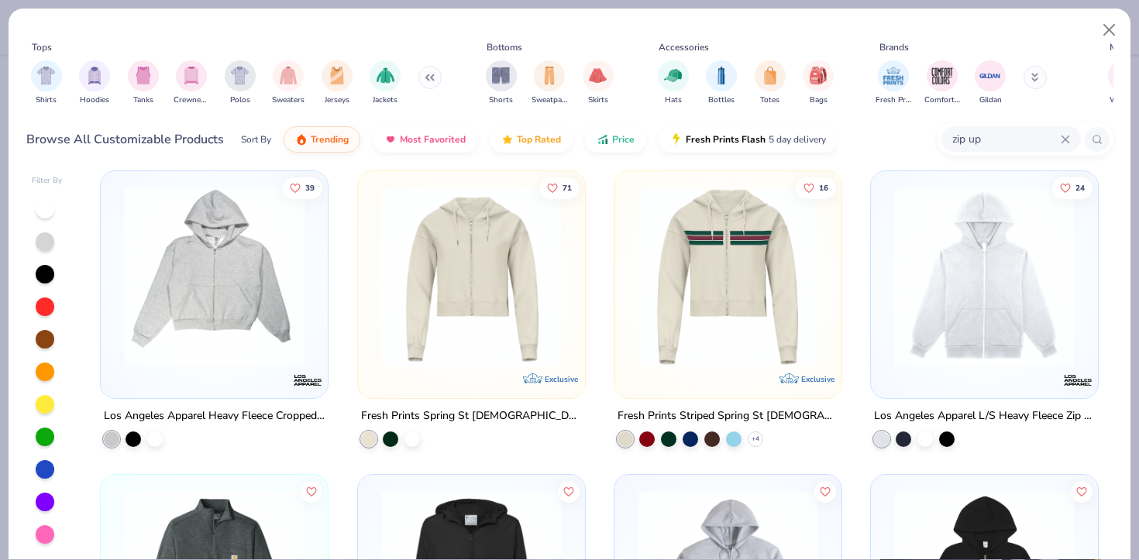
scroll to position [1, 0]
click at [407, 434] on div at bounding box center [411, 436] width 15 height 15
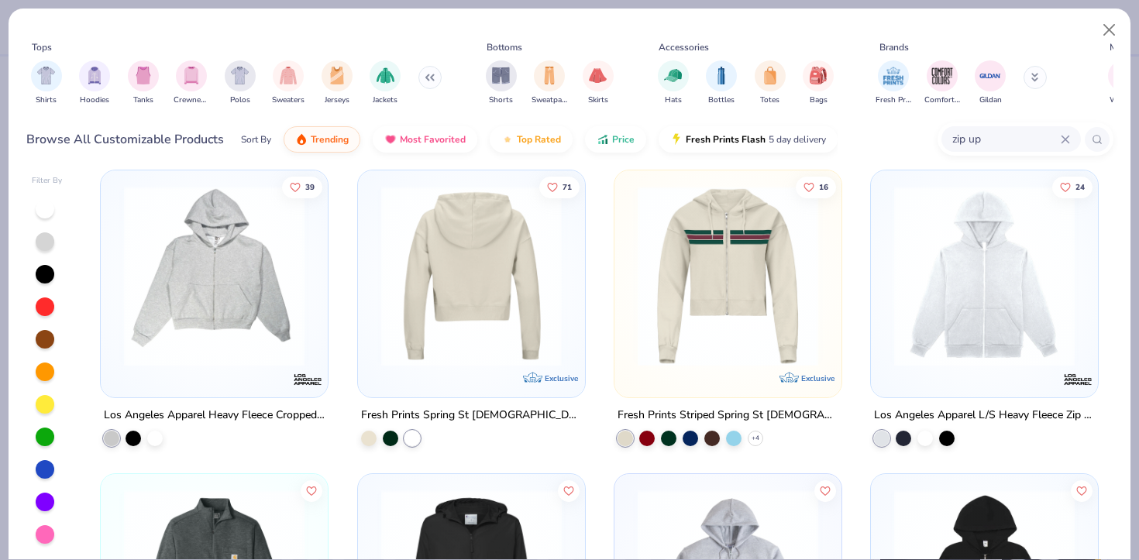
click at [373, 274] on img at bounding box center [275, 276] width 196 height 181
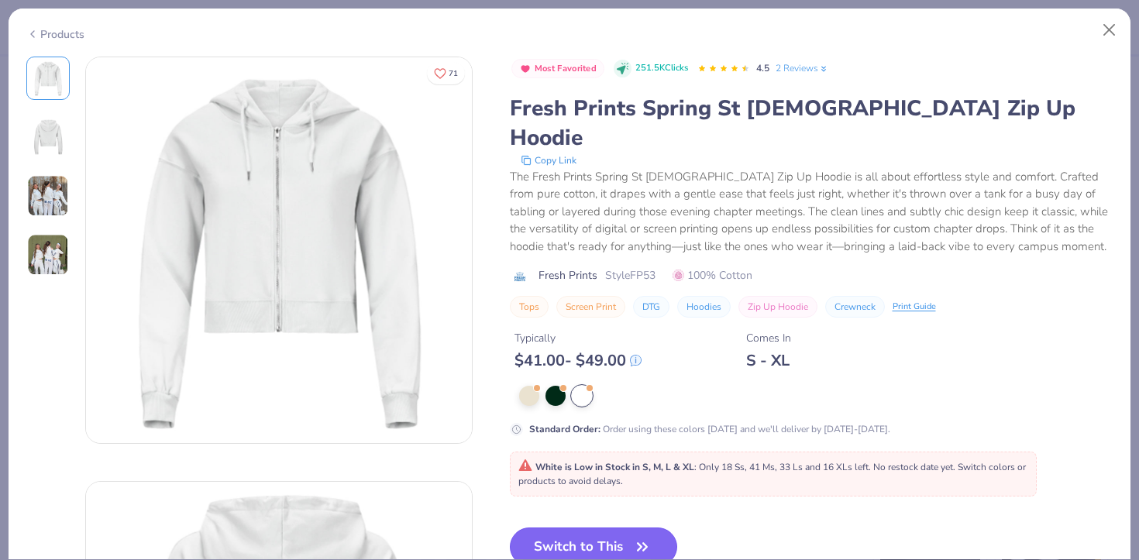
click at [554, 528] on button "Switch to This" at bounding box center [594, 547] width 168 height 39
type input "50"
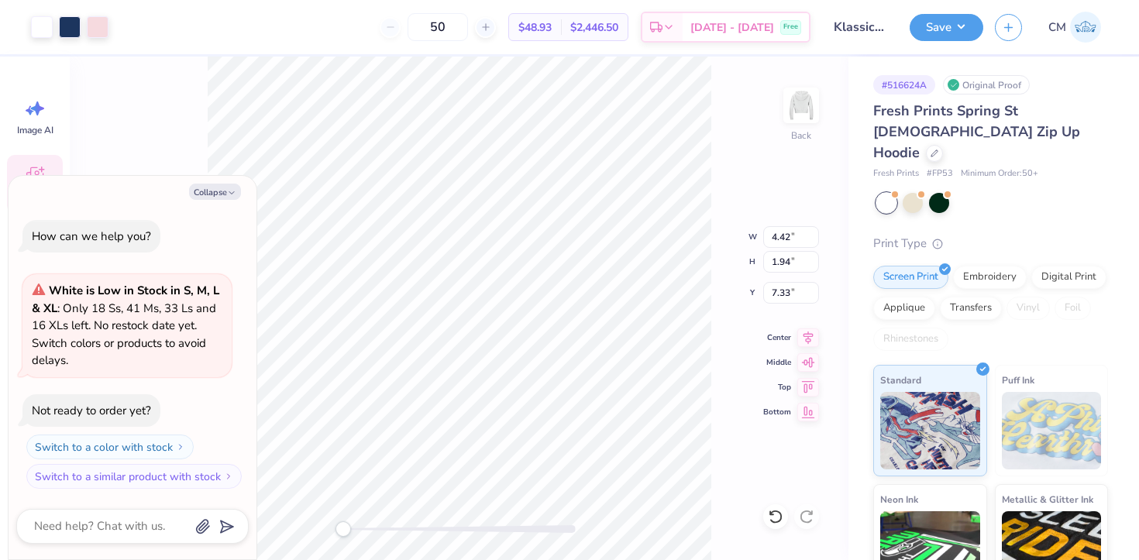
type textarea "x"
drag, startPoint x: 463, startPoint y: 25, endPoint x: 439, endPoint y: 25, distance: 23.2
click at [439, 25] on input "50" at bounding box center [438, 27] width 60 height 28
type input "24"
type textarea "x"
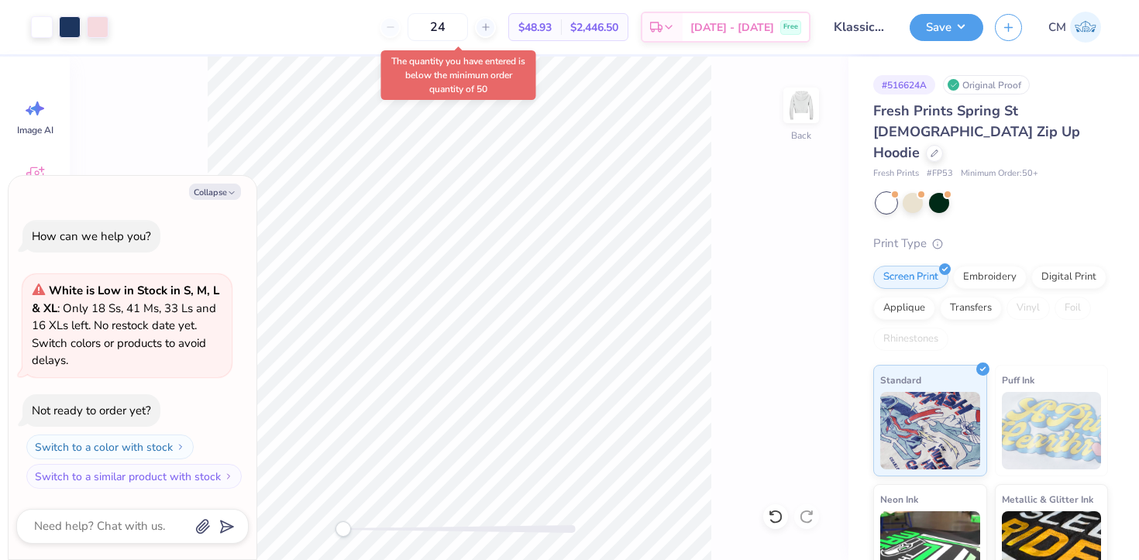
type input "50"
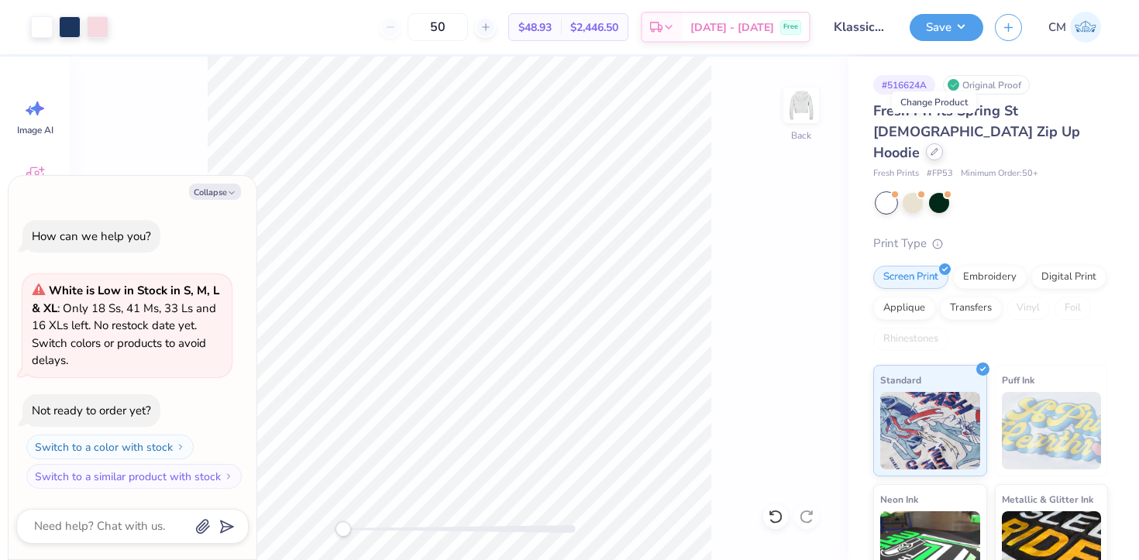
click at [928, 143] on div at bounding box center [934, 151] width 17 height 17
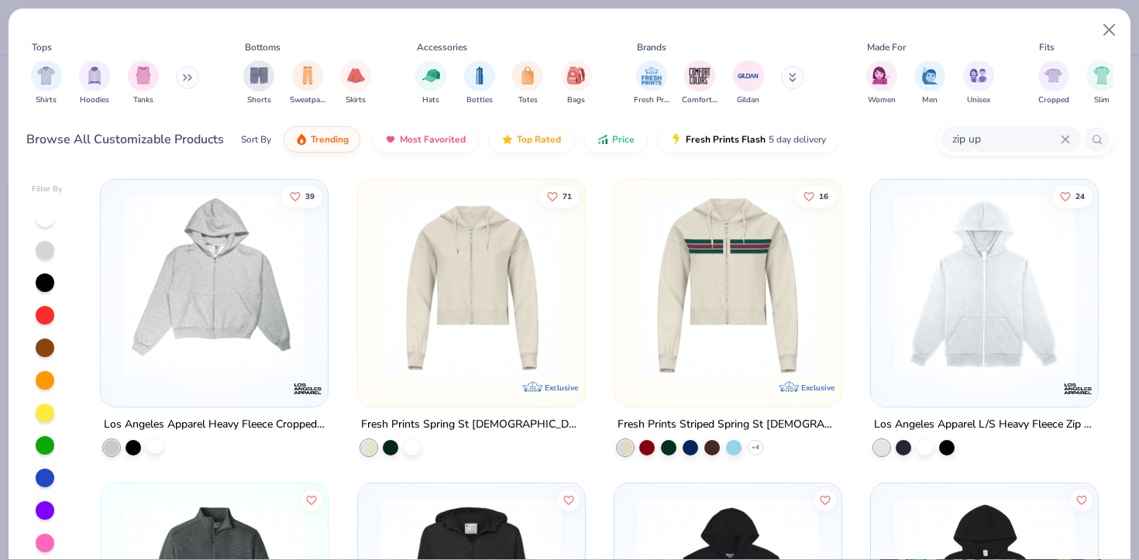
click at [153, 446] on div at bounding box center [154, 446] width 15 height 15
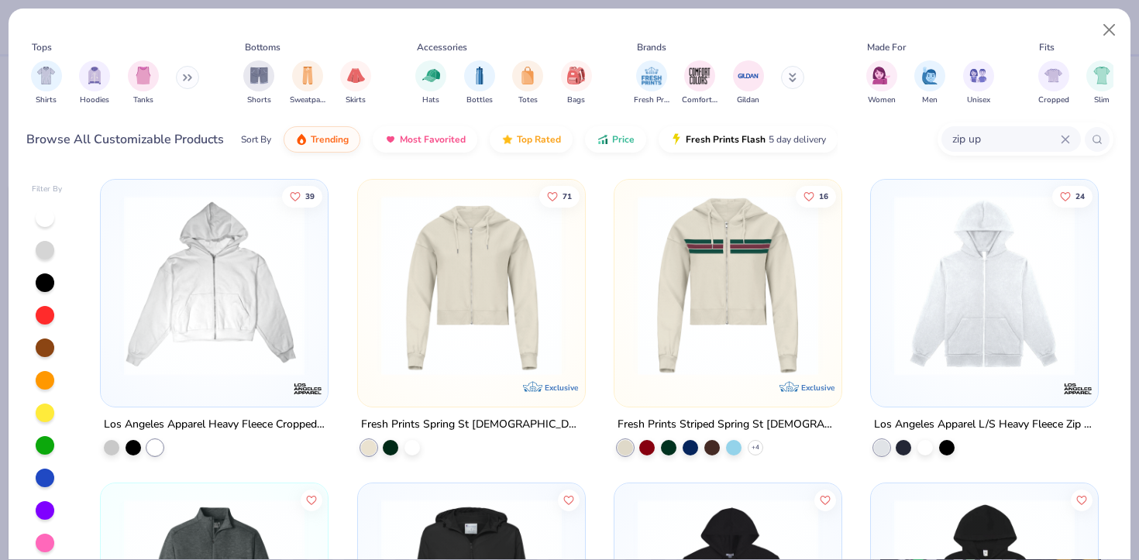
click at [224, 284] on img at bounding box center [214, 285] width 196 height 181
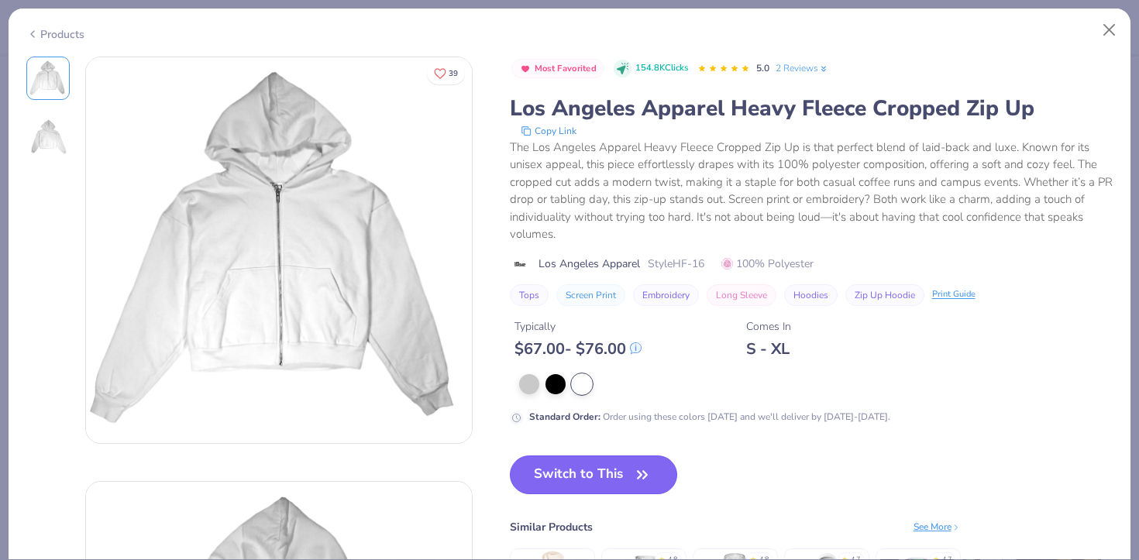
click at [578, 475] on button "Switch to This" at bounding box center [594, 475] width 168 height 39
type textarea "x"
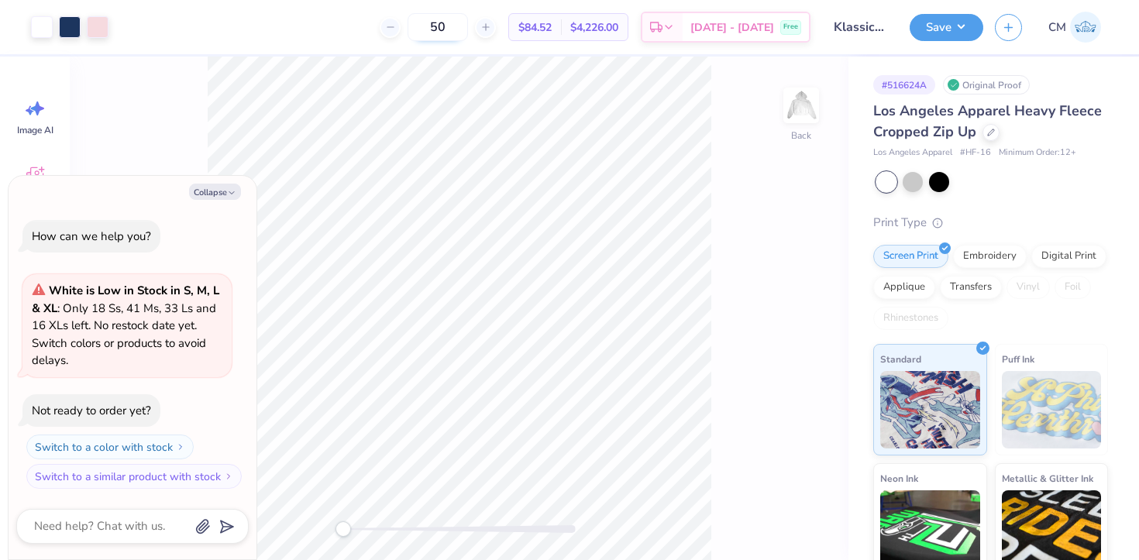
click at [457, 29] on input "50" at bounding box center [438, 27] width 60 height 28
type input "24"
type textarea "x"
type input "24"
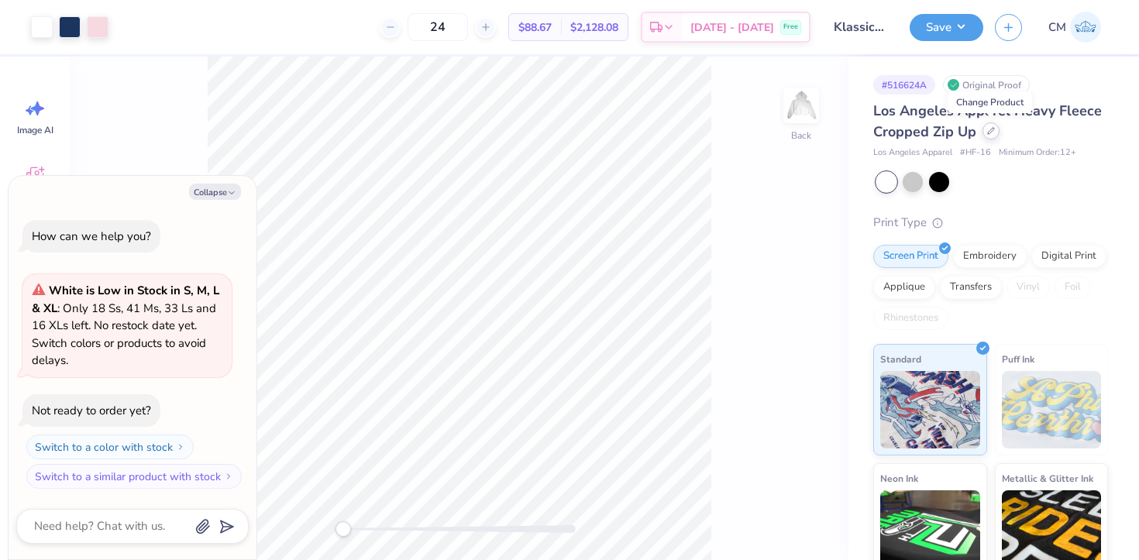
click at [988, 138] on div at bounding box center [991, 130] width 17 height 17
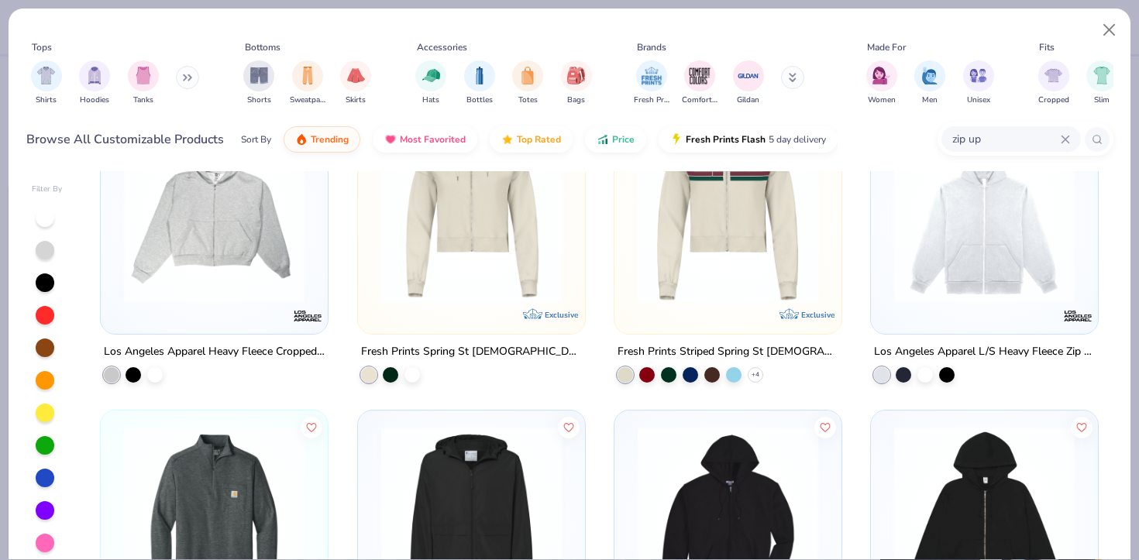
scroll to position [29, 0]
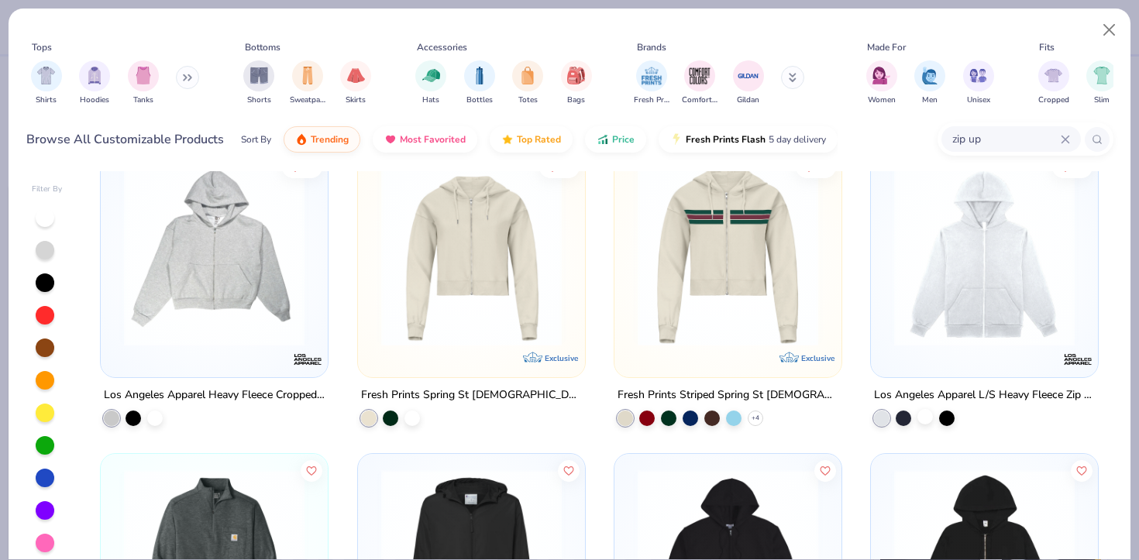
click at [924, 418] on div at bounding box center [924, 416] width 15 height 15
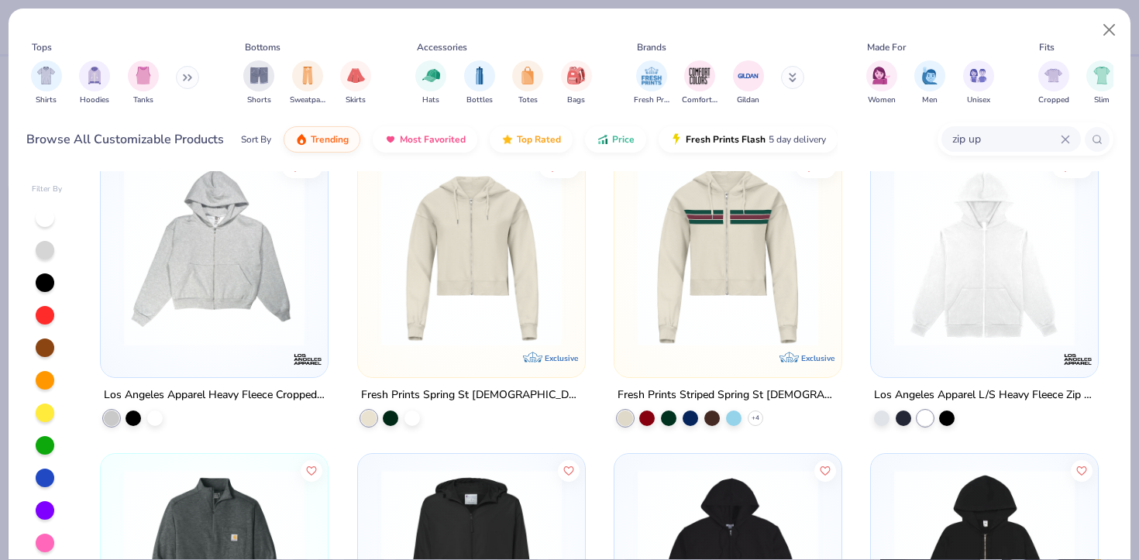
click at [923, 325] on img at bounding box center [984, 256] width 196 height 181
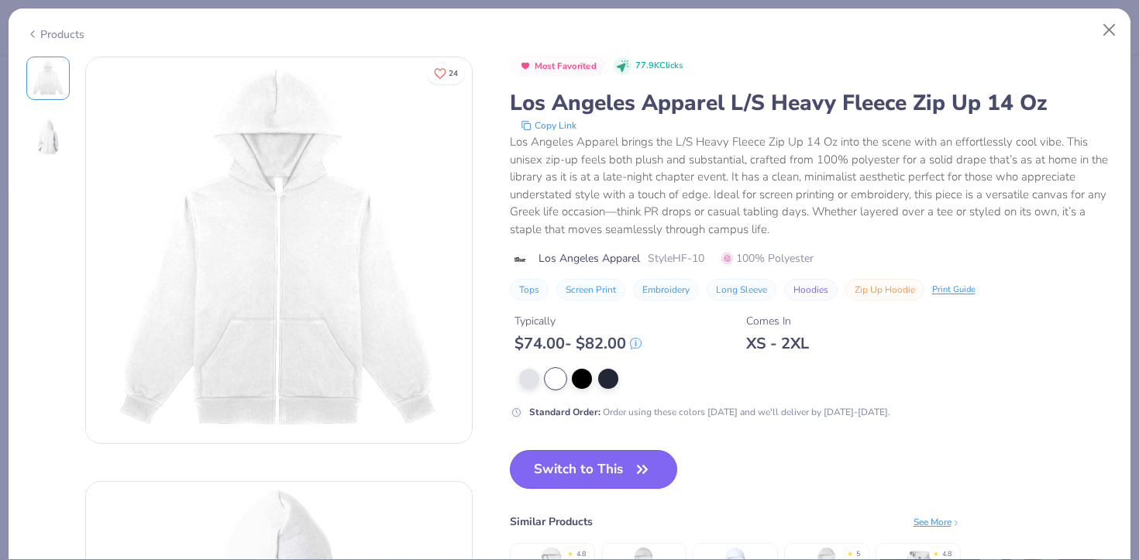
click at [589, 466] on button "Switch to This" at bounding box center [594, 469] width 168 height 39
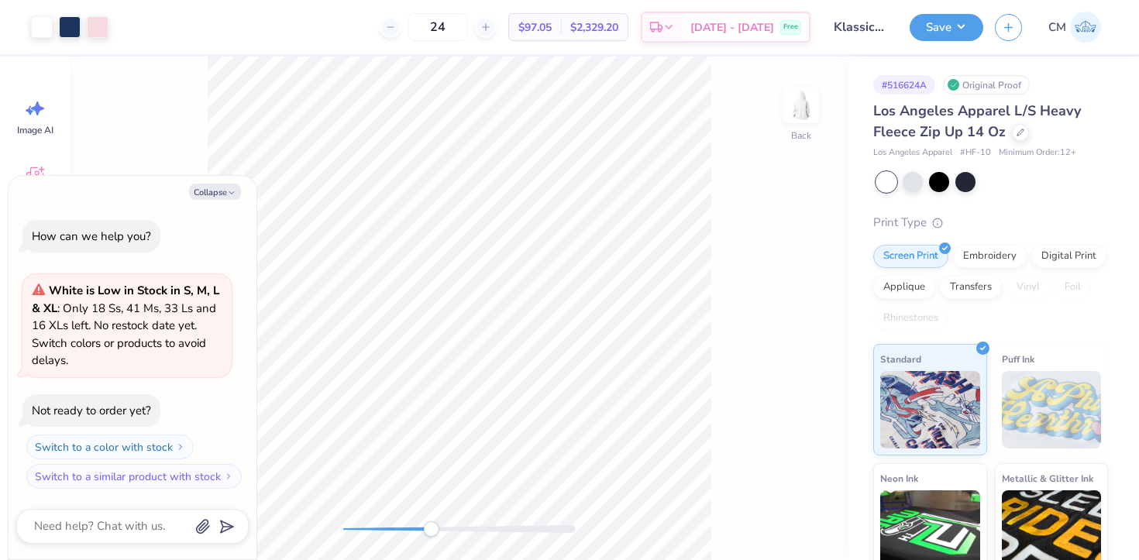
click at [437, 538] on div "Back" at bounding box center [459, 309] width 779 height 504
click at [46, 26] on div at bounding box center [42, 26] width 22 height 22
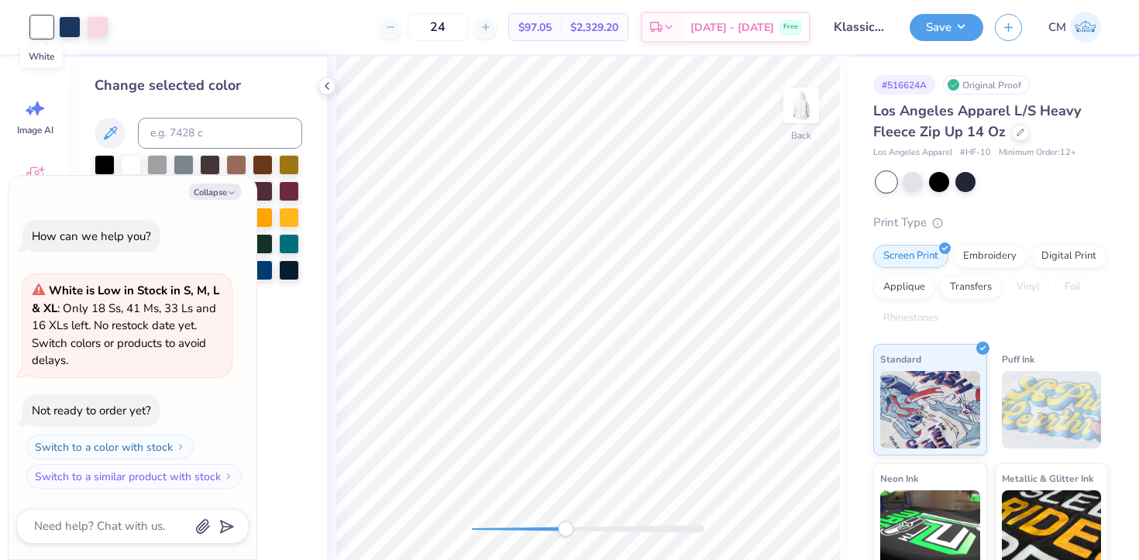
type textarea "x"
click at [160, 130] on input at bounding box center [220, 133] width 164 height 31
type input "705"
click at [776, 513] on icon at bounding box center [775, 516] width 15 height 15
click at [51, 30] on div at bounding box center [42, 26] width 22 height 22
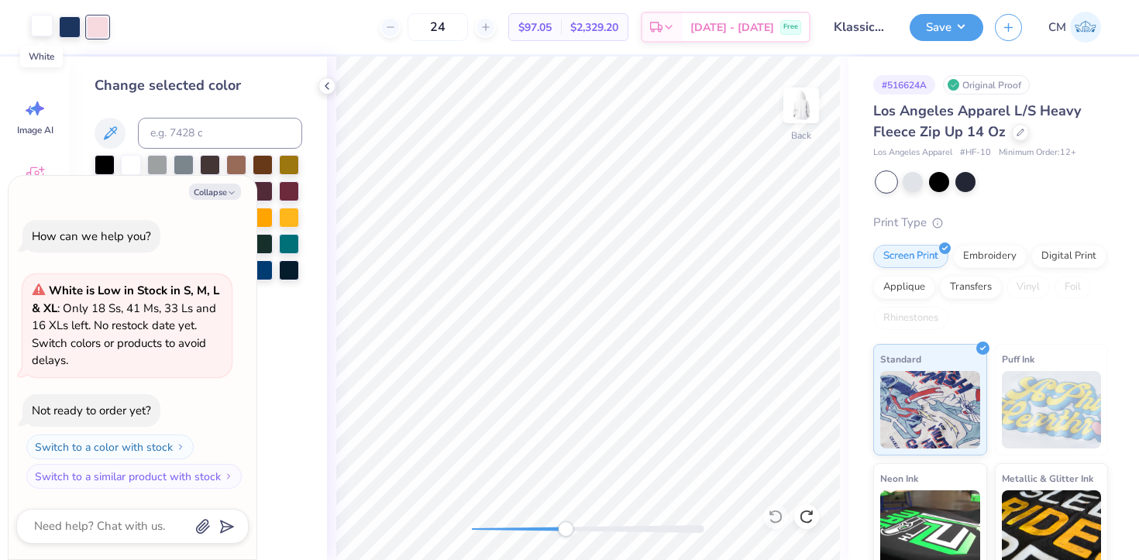
type textarea "x"
click at [176, 146] on input at bounding box center [220, 133] width 164 height 31
type input "534"
type textarea "x"
click at [432, 528] on div "Back" at bounding box center [587, 309] width 521 height 504
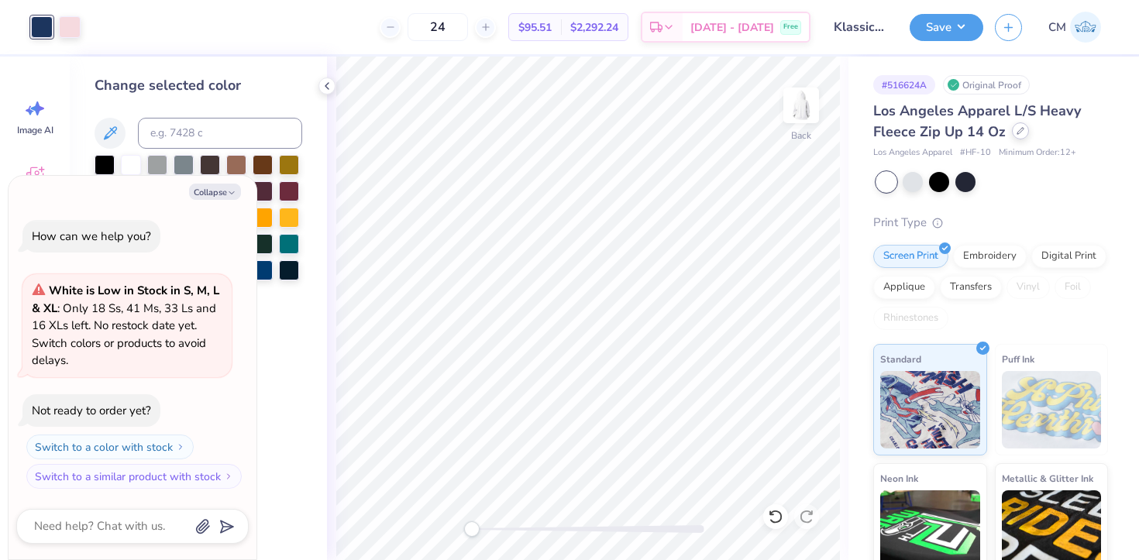
click at [1020, 135] on div at bounding box center [1020, 130] width 17 height 17
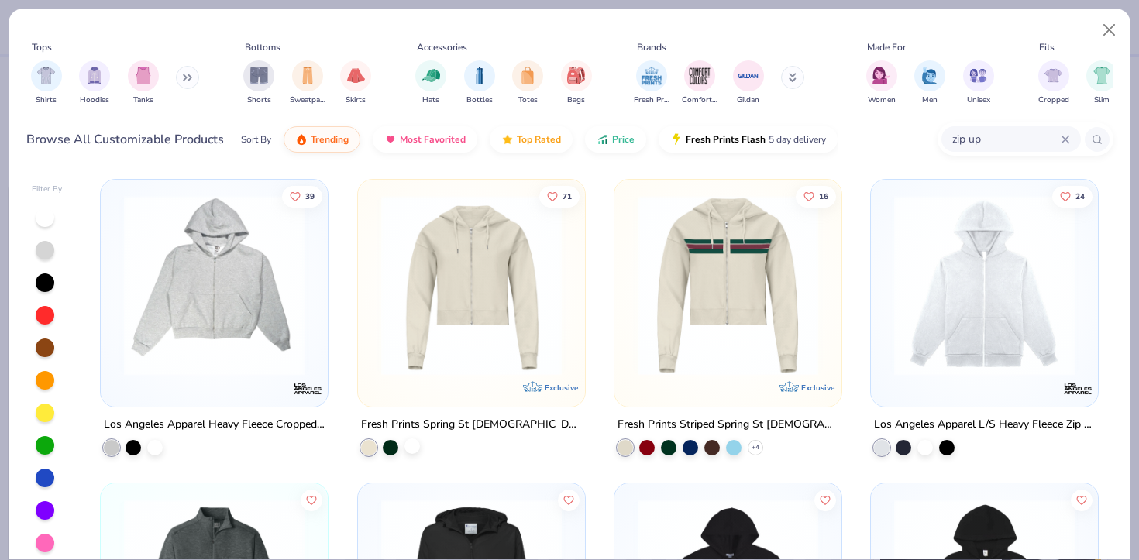
click at [413, 441] on div at bounding box center [411, 446] width 15 height 15
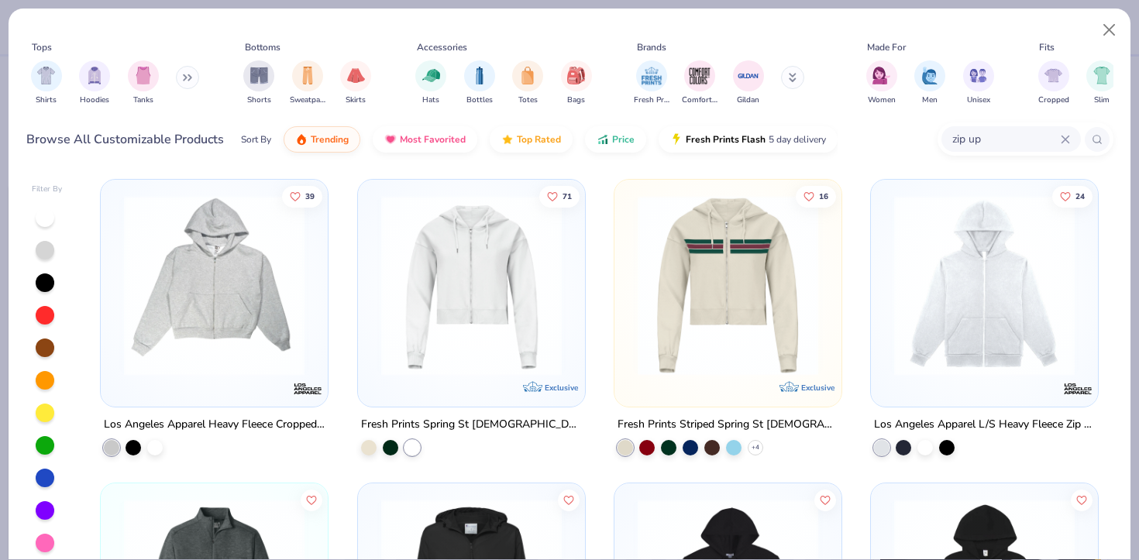
click at [435, 319] on img at bounding box center [471, 285] width 196 height 181
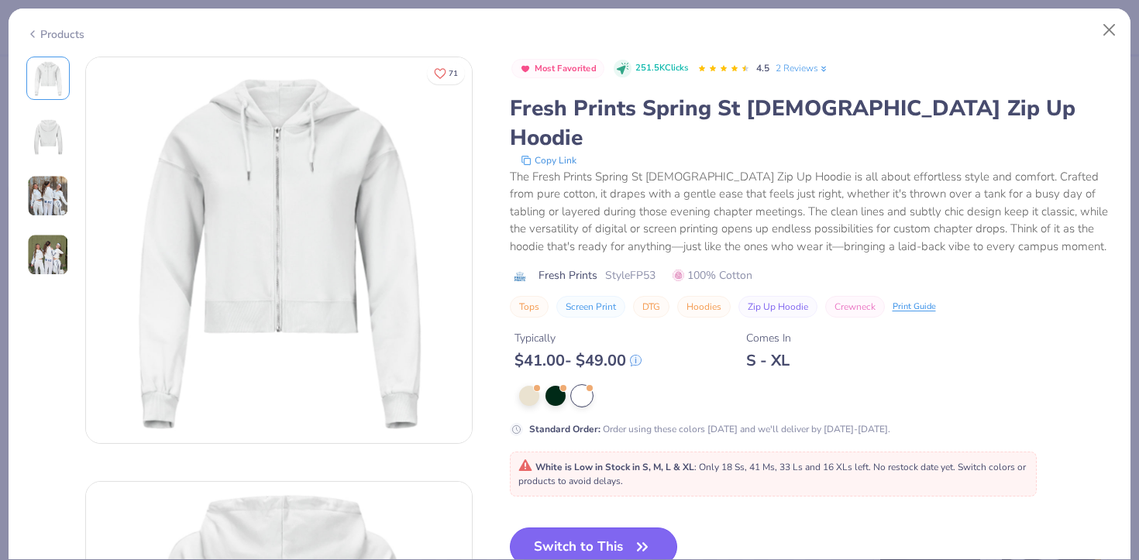
click at [606, 528] on button "Switch to This" at bounding box center [594, 547] width 168 height 39
type textarea "x"
type input "50"
type textarea "x"
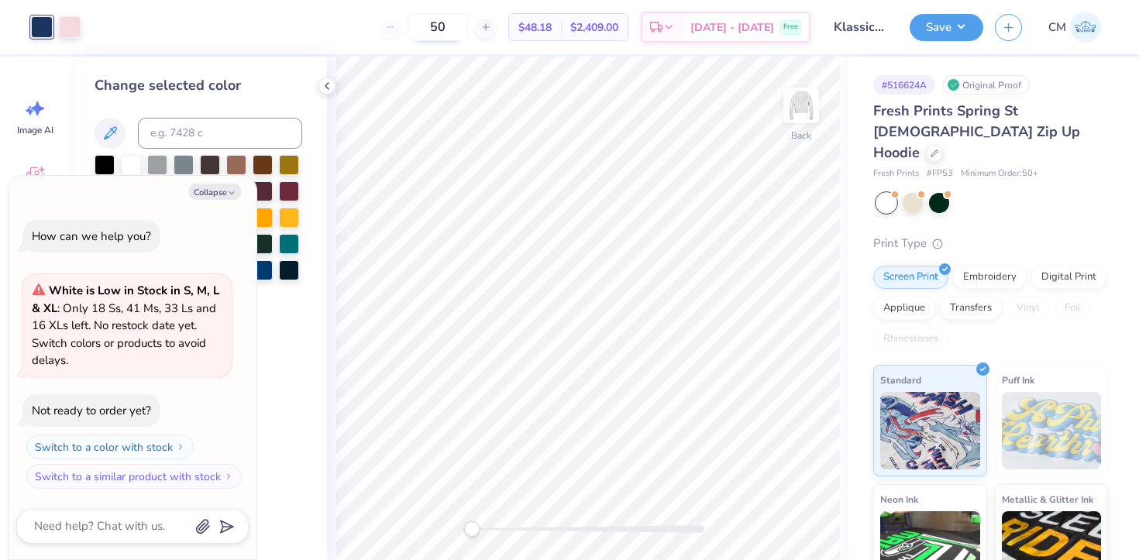
click at [463, 26] on input "50" at bounding box center [438, 27] width 60 height 28
type input "5"
type textarea "x"
type input "24"
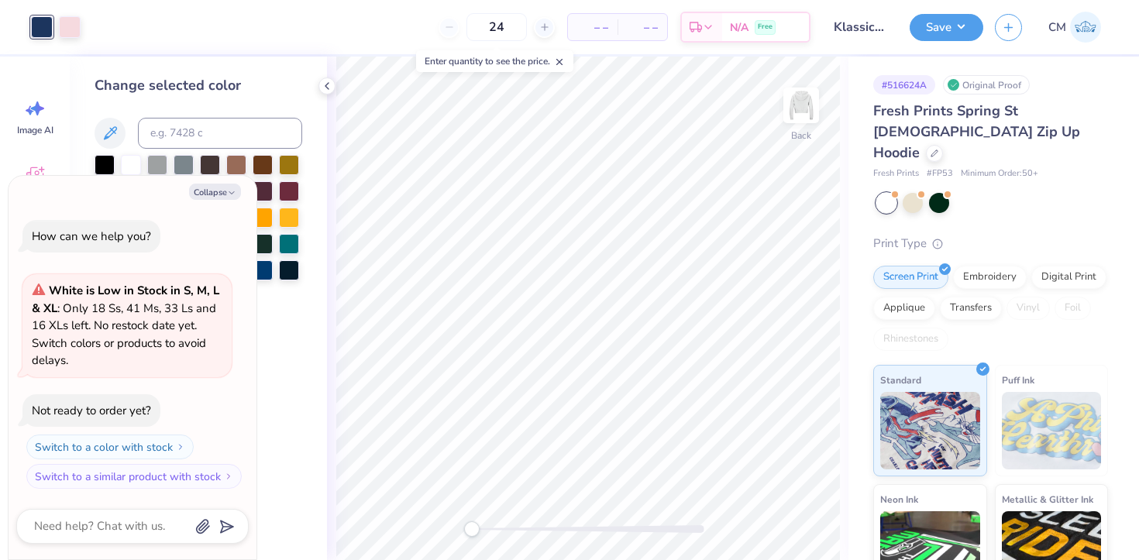
type textarea "x"
click at [552, 29] on div at bounding box center [544, 27] width 21 height 21
type input "51"
click at [938, 143] on div at bounding box center [934, 151] width 17 height 17
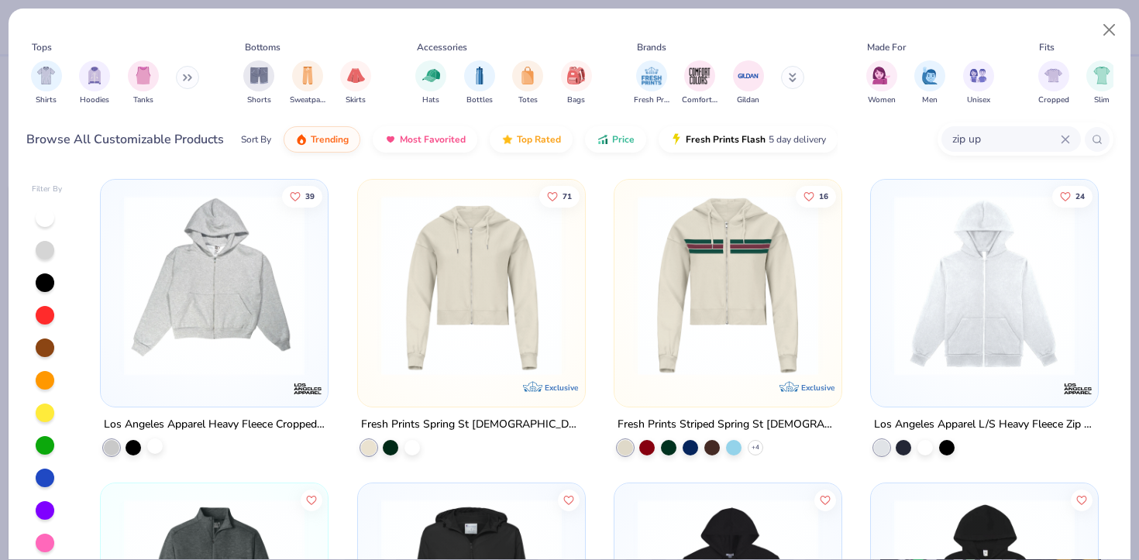
click at [159, 442] on div at bounding box center [154, 446] width 15 height 15
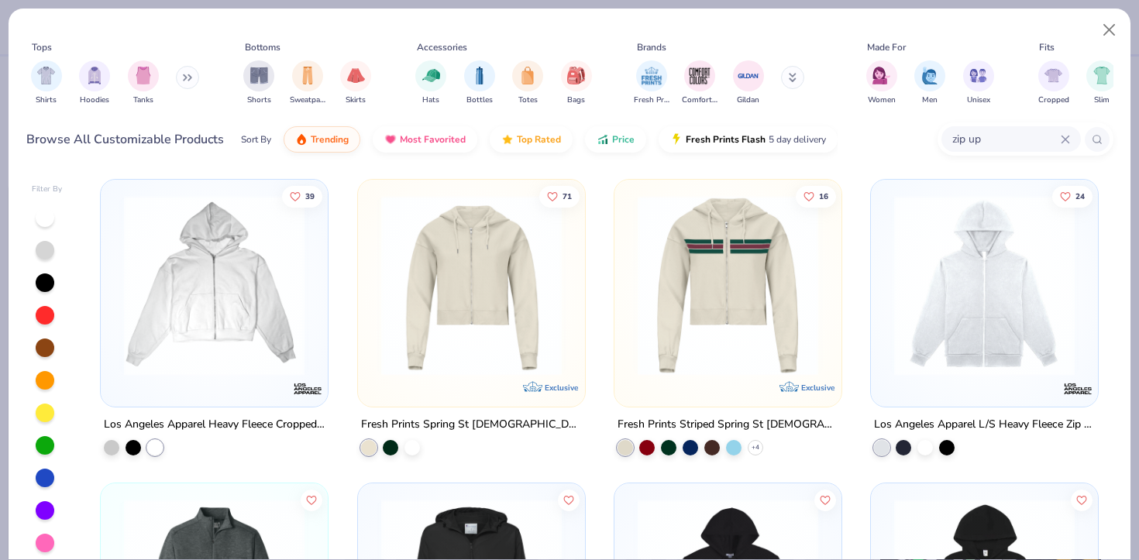
click at [231, 310] on img at bounding box center [214, 285] width 196 height 181
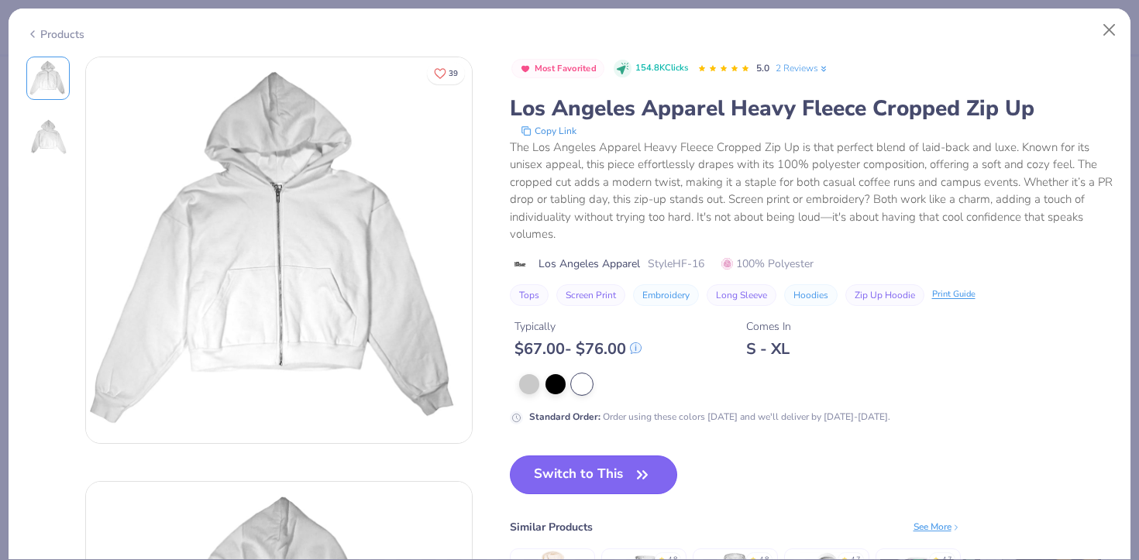
click at [576, 471] on button "Switch to This" at bounding box center [594, 475] width 168 height 39
type textarea "x"
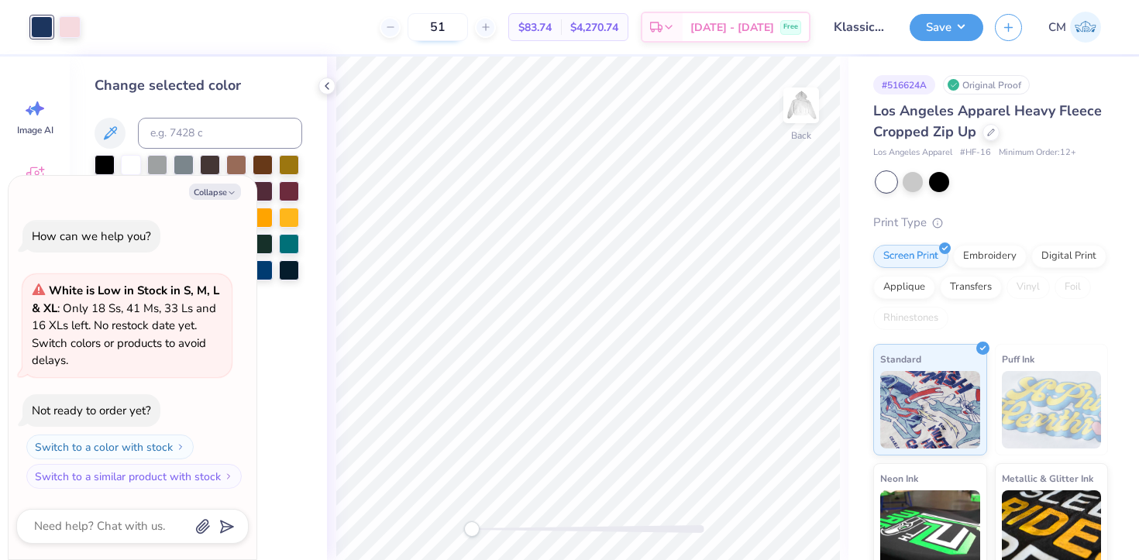
drag, startPoint x: 472, startPoint y: 26, endPoint x: 441, endPoint y: 26, distance: 31.0
click at [441, 26] on input "51" at bounding box center [438, 27] width 60 height 28
type textarea "x"
type input "2"
type textarea "x"
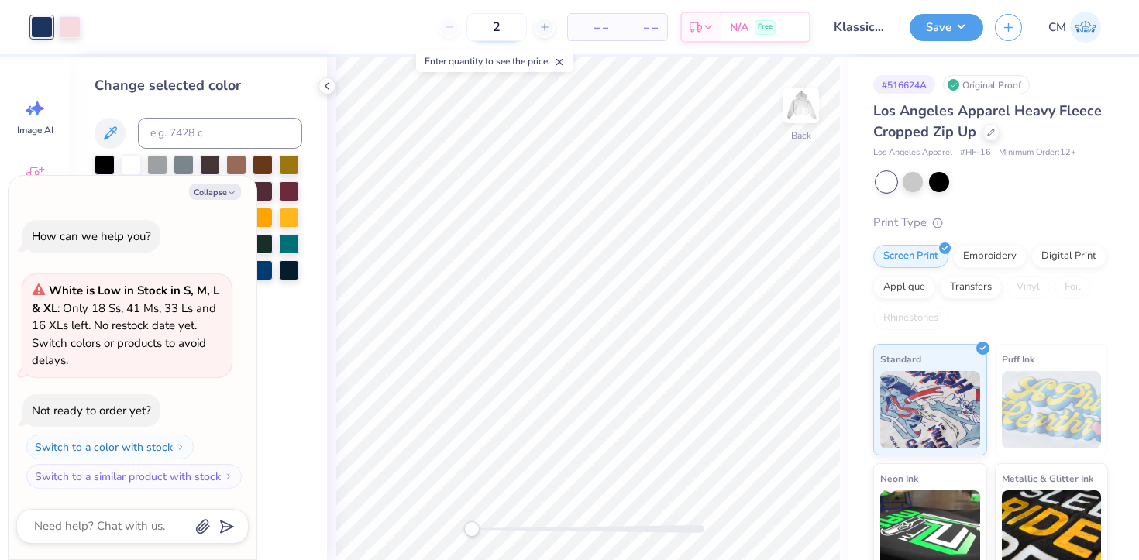
type input "24"
type textarea "x"
type input "24"
click at [548, 21] on span "$87.13" at bounding box center [534, 27] width 33 height 16
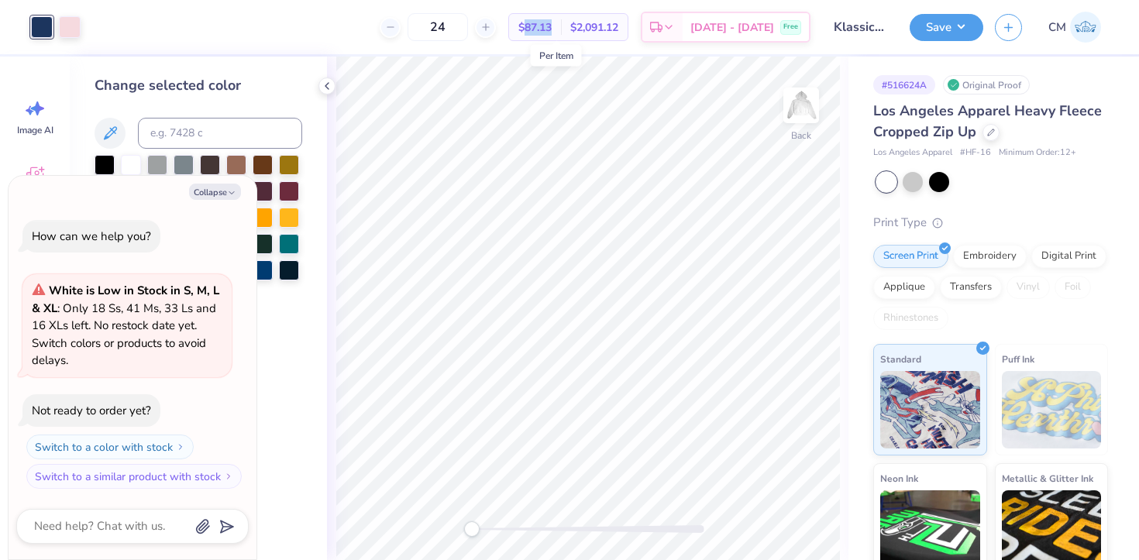
copy span "87.13"
click at [229, 188] on button "Collapse" at bounding box center [215, 192] width 52 height 16
type textarea "x"
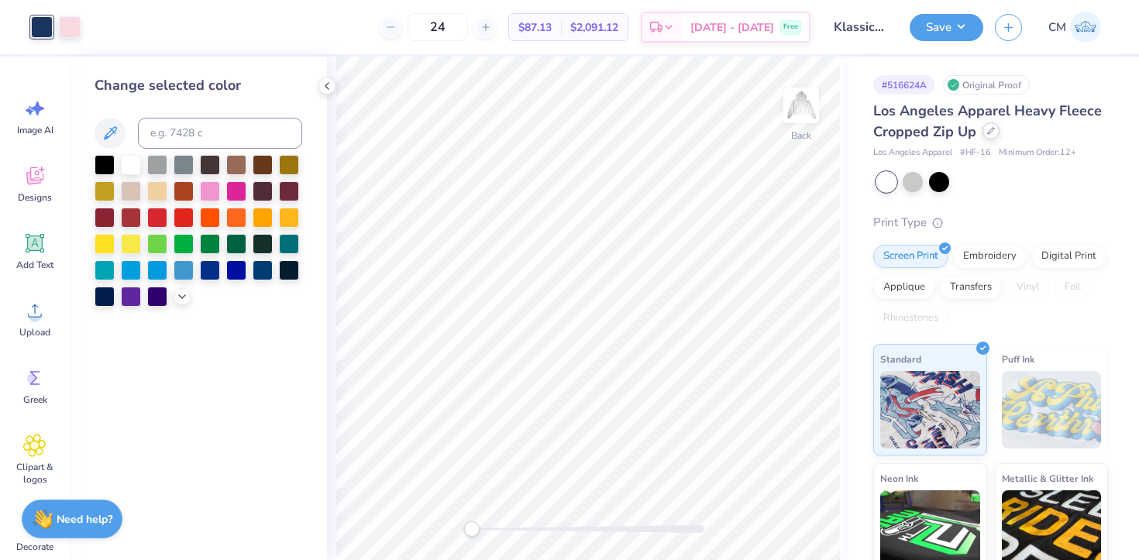
click at [991, 137] on div at bounding box center [991, 130] width 17 height 17
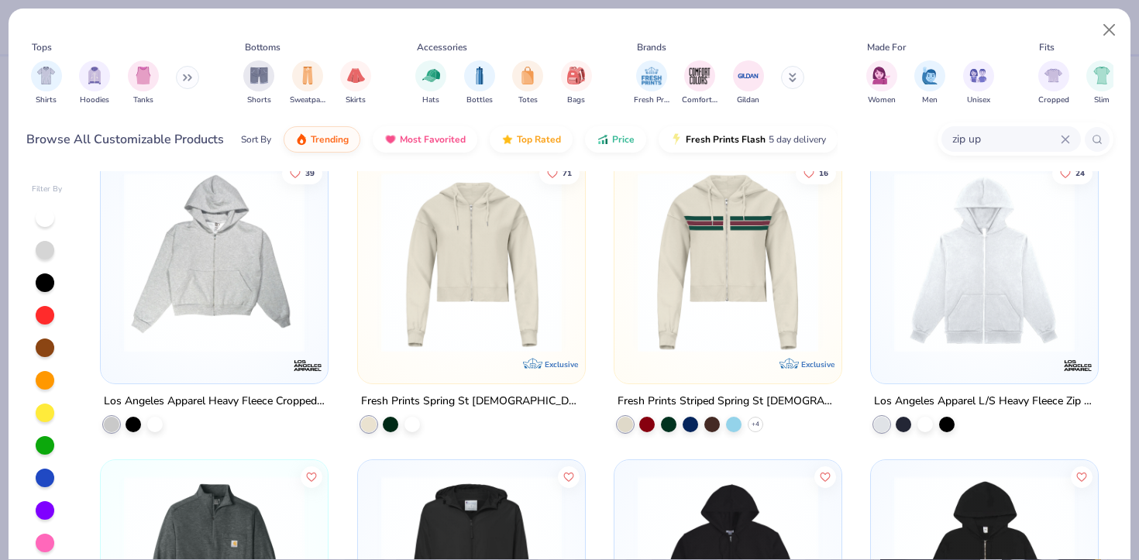
scroll to position [25, 0]
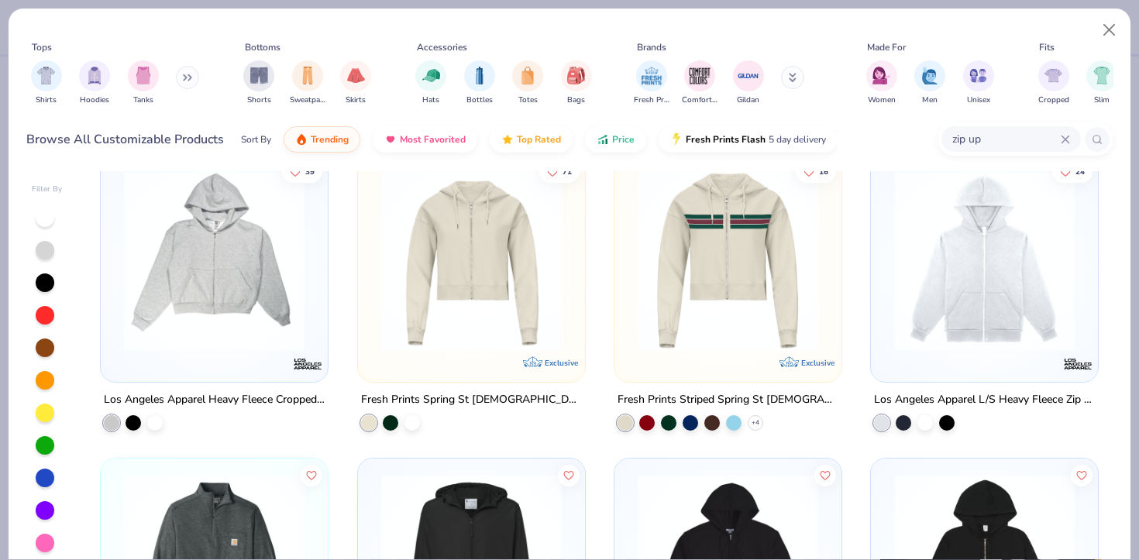
click at [188, 77] on icon at bounding box center [187, 78] width 9 height 8
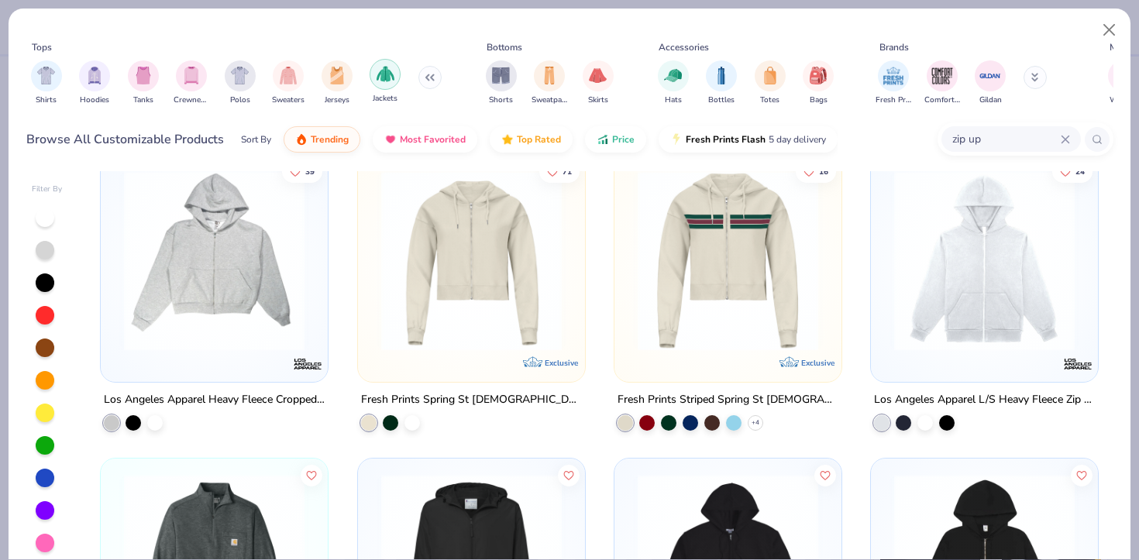
click at [382, 77] on img "filter for Jackets" at bounding box center [386, 74] width 18 height 18
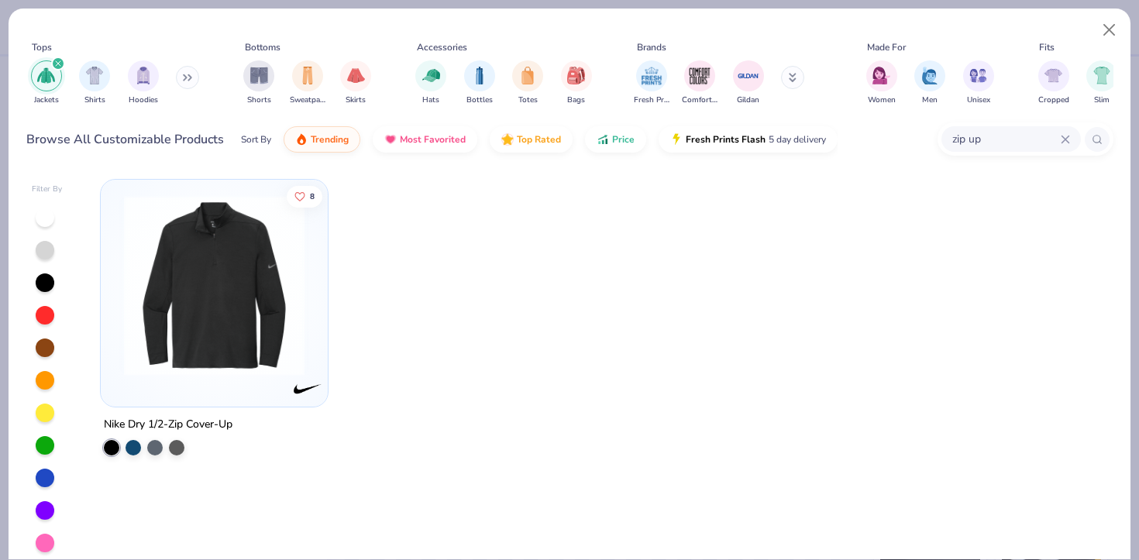
click at [1062, 133] on div "zip up" at bounding box center [1010, 139] width 139 height 26
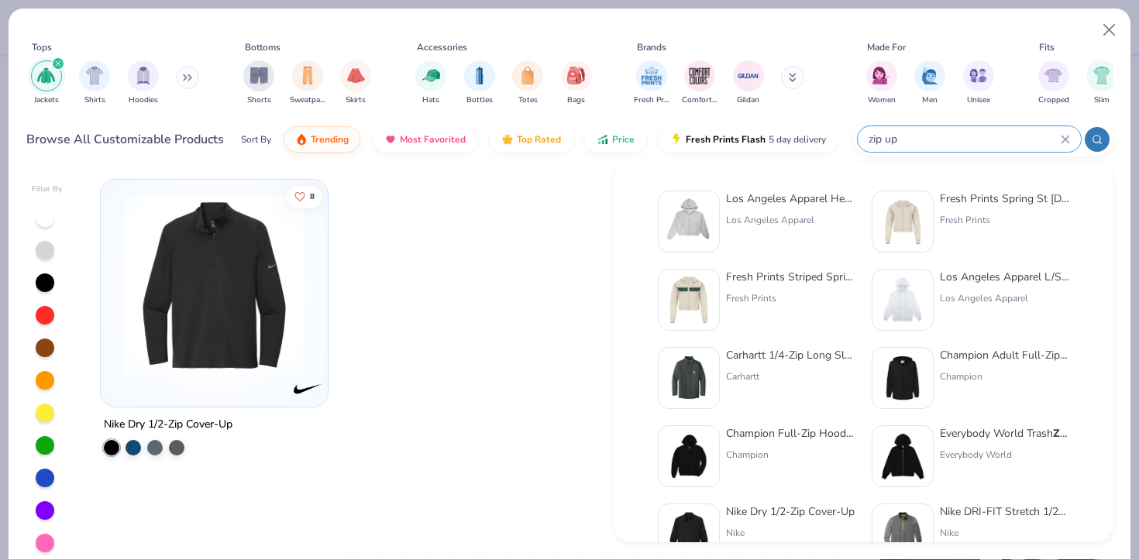
click at [1065, 139] on icon at bounding box center [1065, 139] width 7 height 7
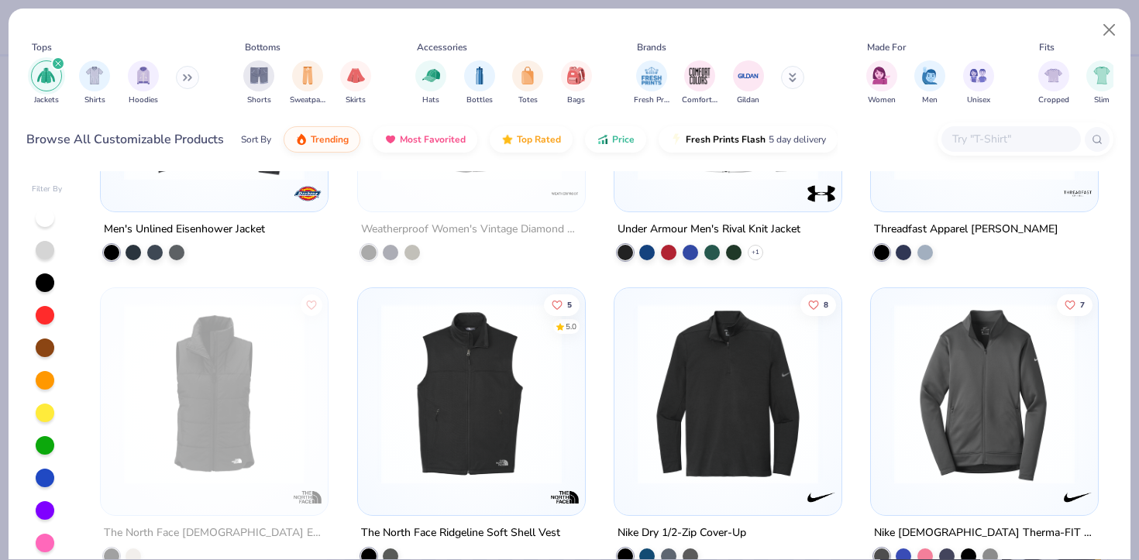
scroll to position [805, 0]
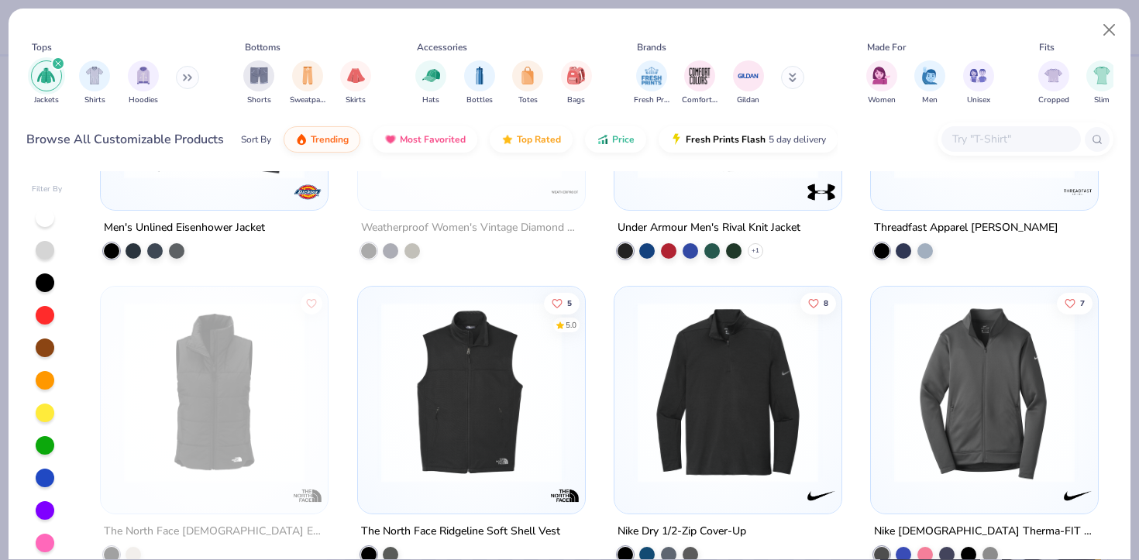
click at [43, 215] on div at bounding box center [45, 217] width 19 height 19
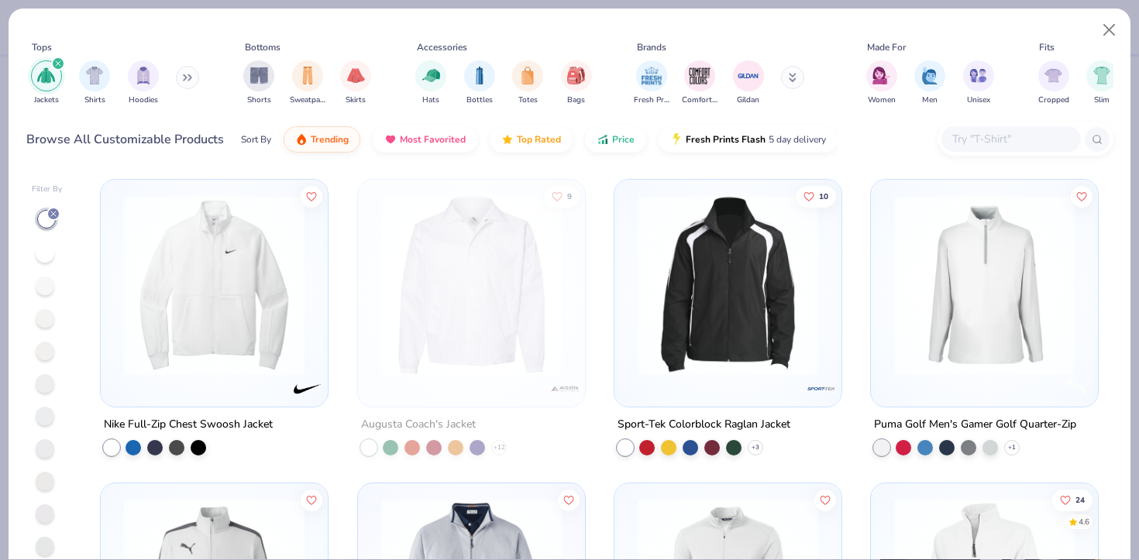
click at [52, 214] on icon at bounding box center [53, 213] width 9 height 9
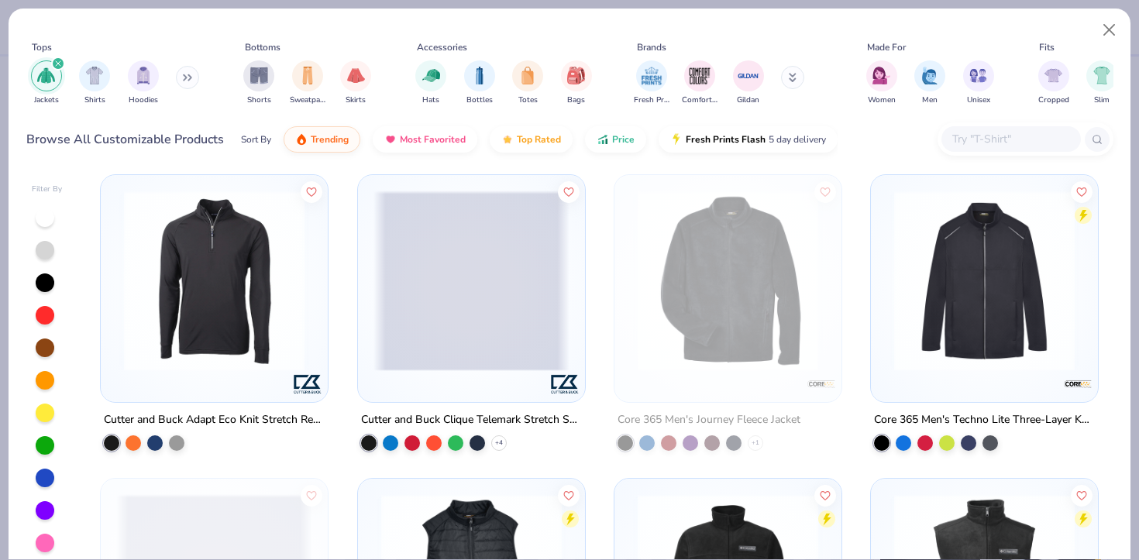
scroll to position [4882, 0]
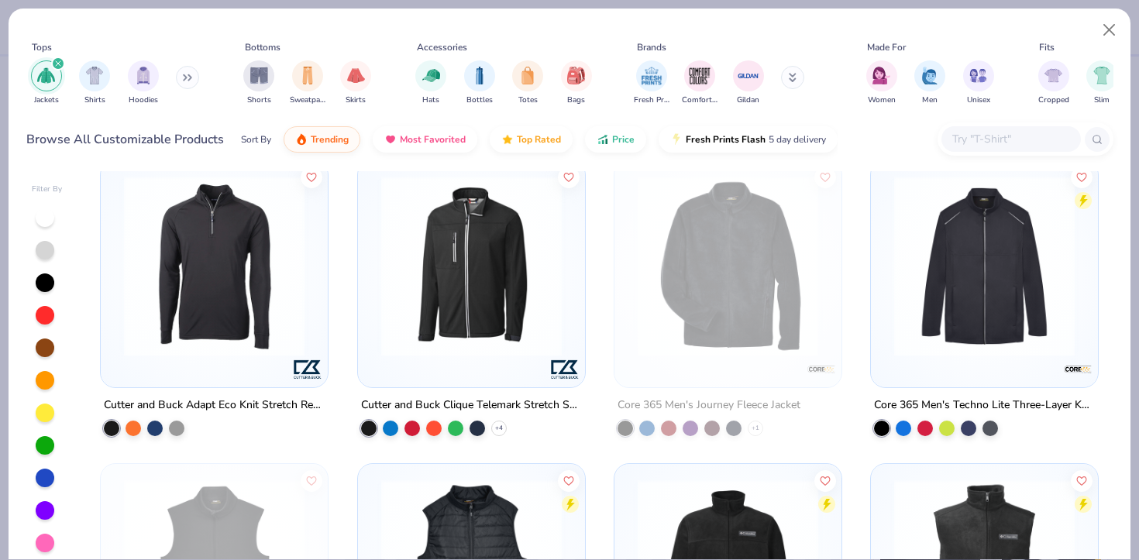
click at [55, 58] on div "filter for Jackets" at bounding box center [58, 64] width 14 height 14
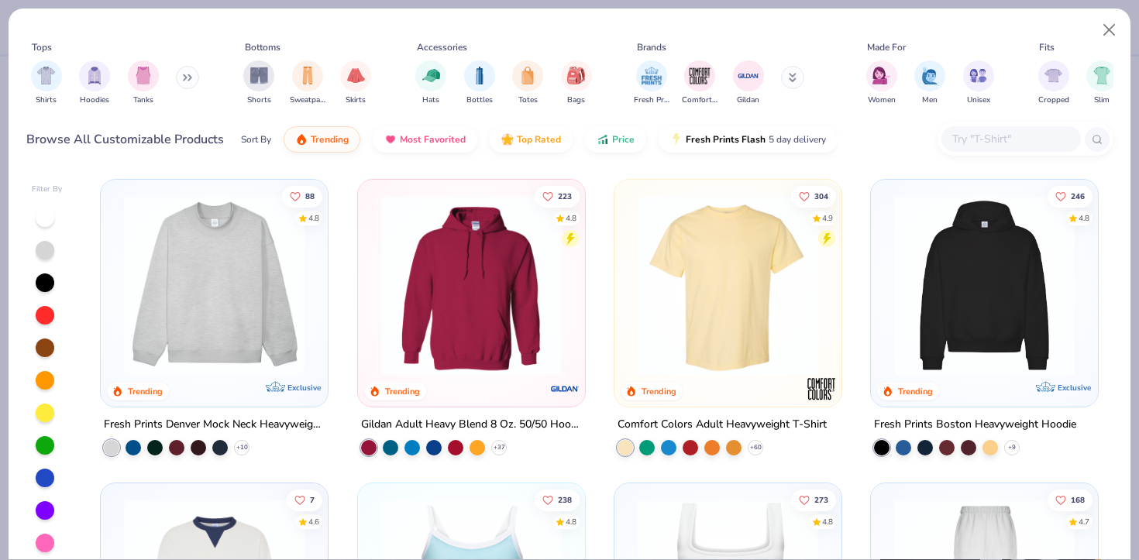
click at [173, 70] on div "Shirts Hoodies Tanks" at bounding box center [115, 82] width 178 height 57
click at [179, 72] on button at bounding box center [187, 77] width 23 height 23
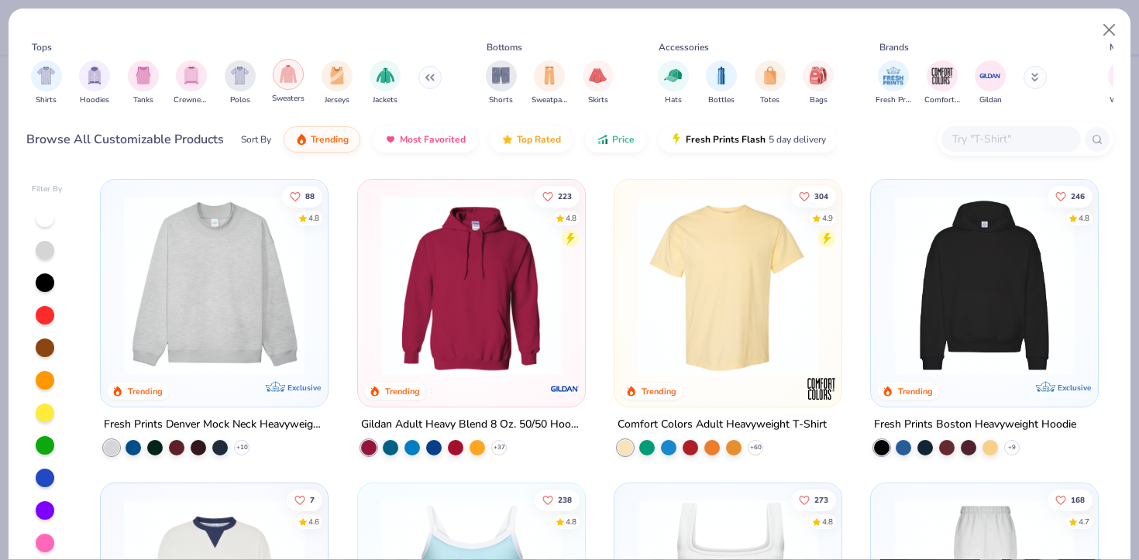
click at [287, 79] on img "filter for Sweaters" at bounding box center [289, 74] width 18 height 18
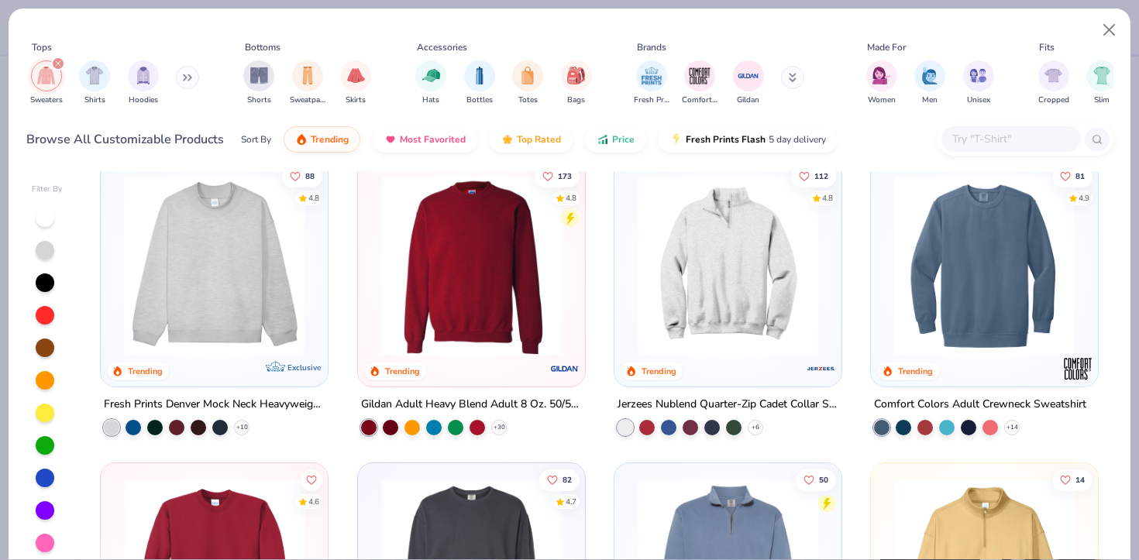
scroll to position [22, 0]
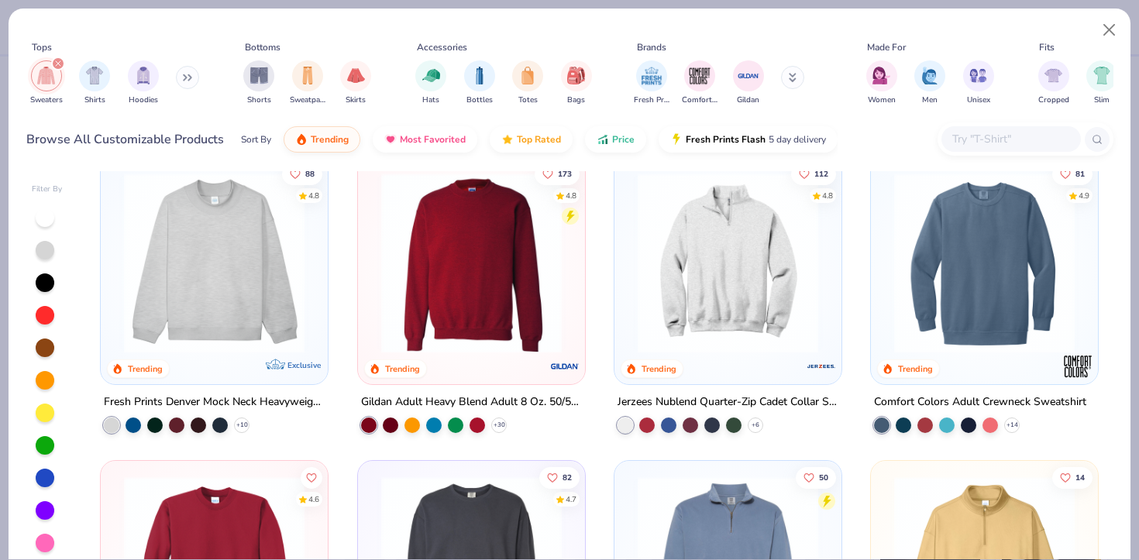
click at [47, 217] on div at bounding box center [45, 217] width 19 height 19
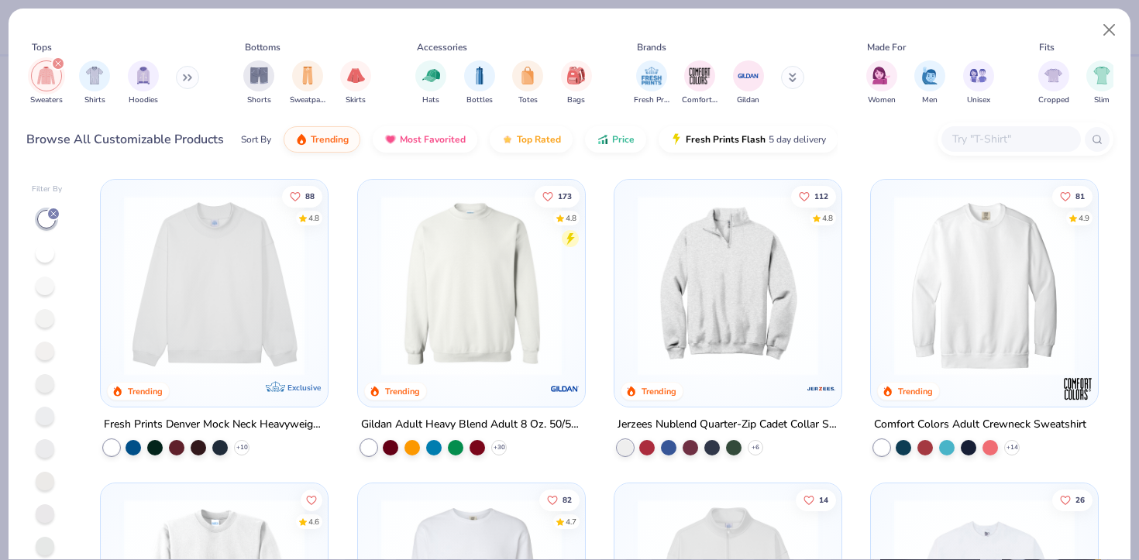
click at [729, 354] on img at bounding box center [728, 285] width 196 height 181
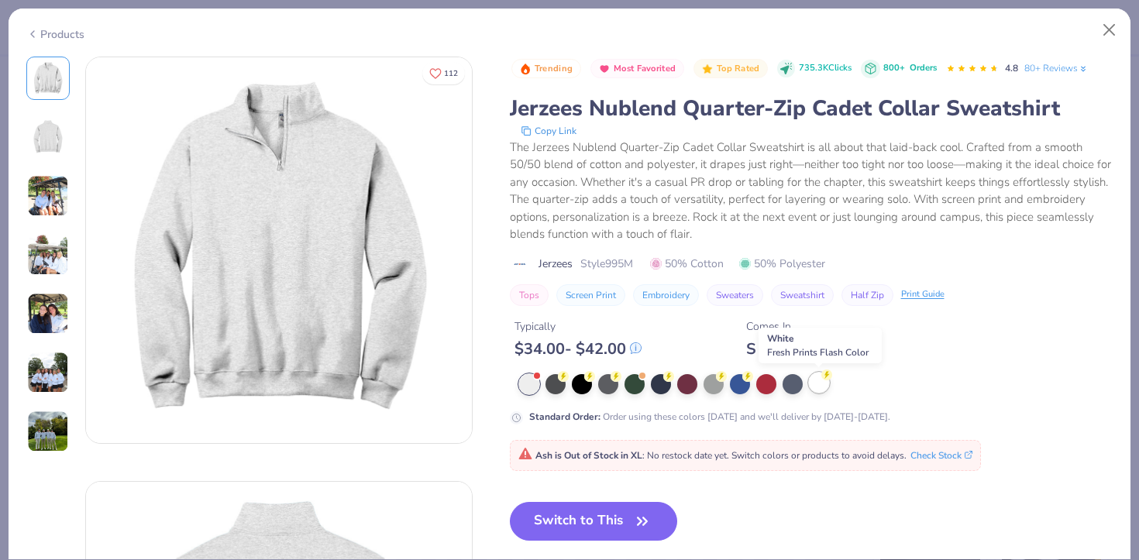
click at [818, 384] on div at bounding box center [819, 383] width 20 height 20
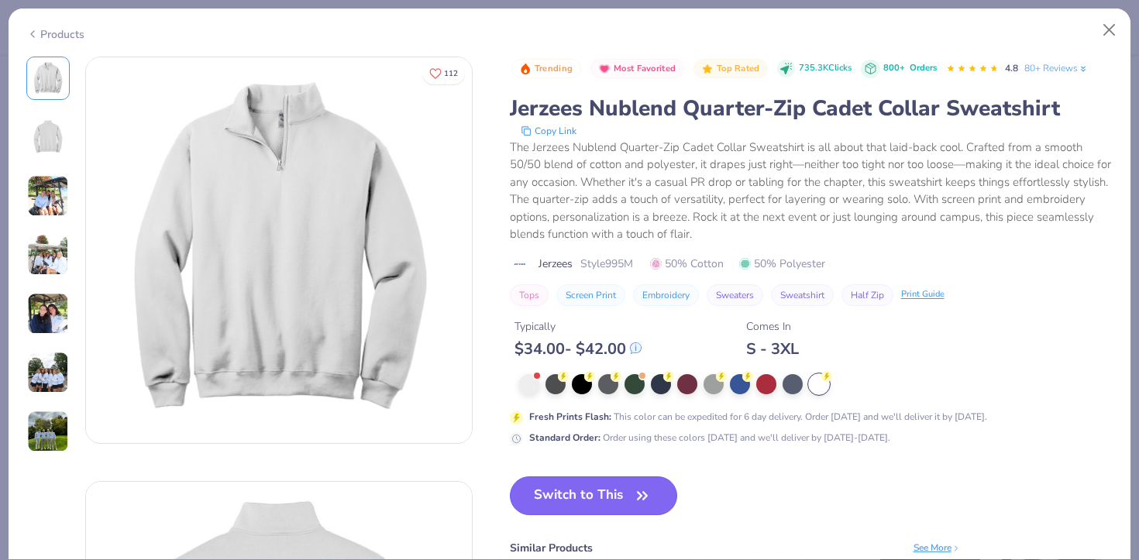
click at [580, 492] on button "Switch to This" at bounding box center [594, 496] width 168 height 39
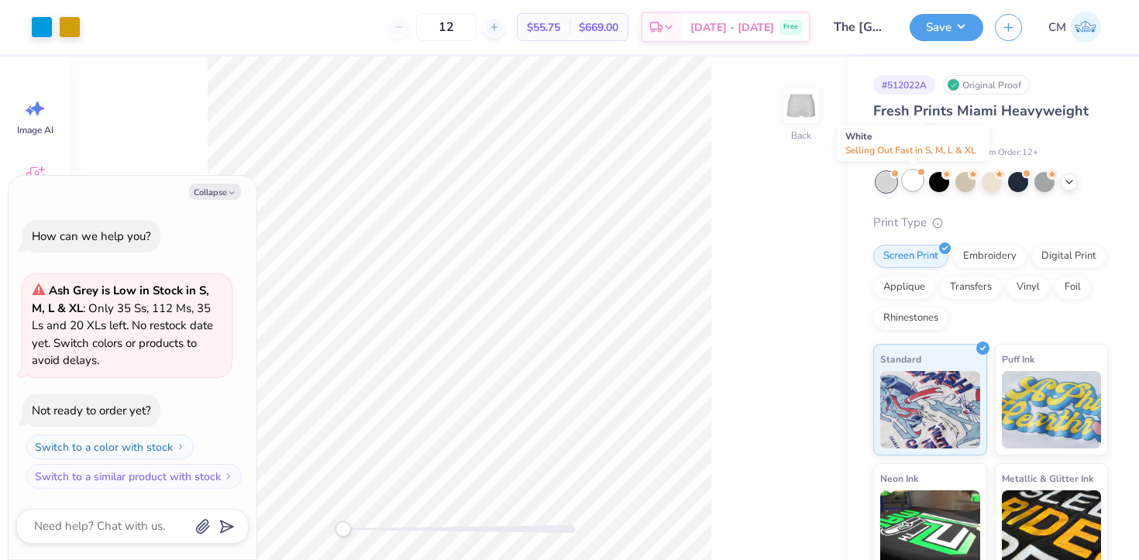
click at [915, 183] on div at bounding box center [913, 180] width 20 height 20
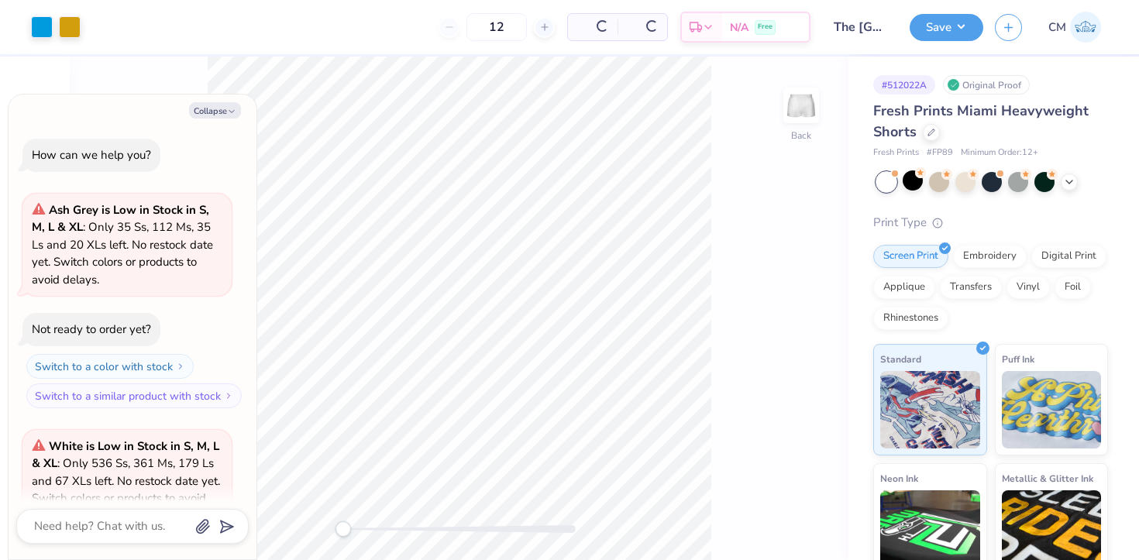
scroll to position [155, 0]
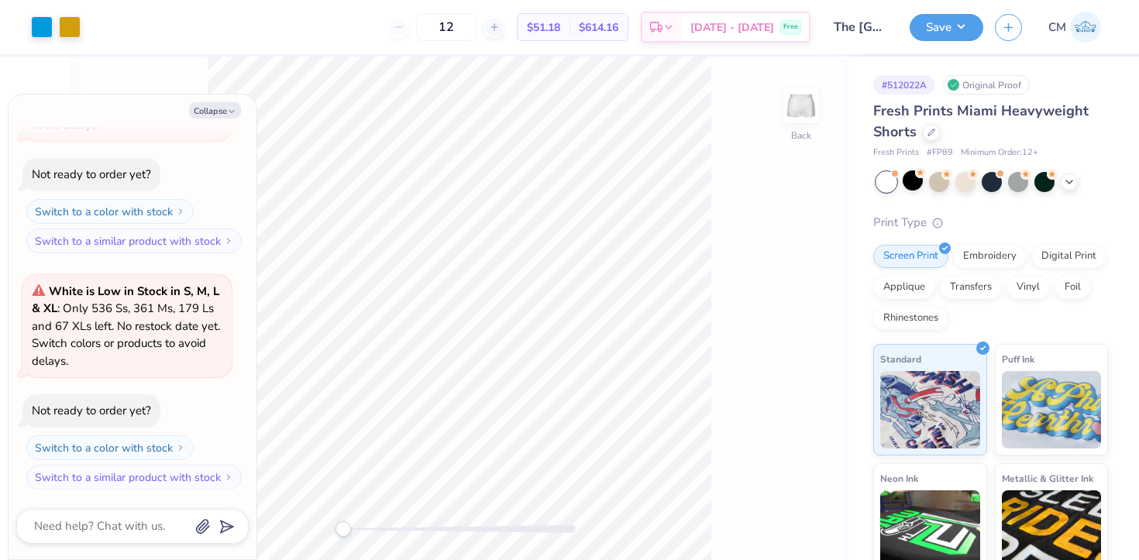
click at [938, 12] on div "Save CM" at bounding box center [1024, 27] width 229 height 54
click at [938, 29] on button "Save" at bounding box center [947, 25] width 74 height 27
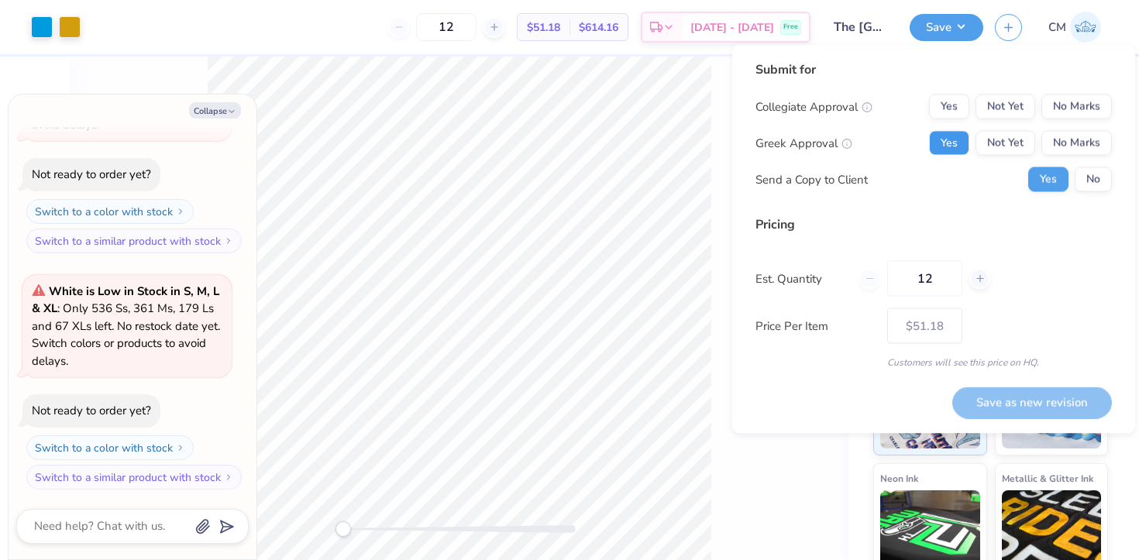
click at [946, 147] on button "Yes" at bounding box center [949, 143] width 40 height 25
click at [1071, 115] on button "No Marks" at bounding box center [1076, 107] width 71 height 25
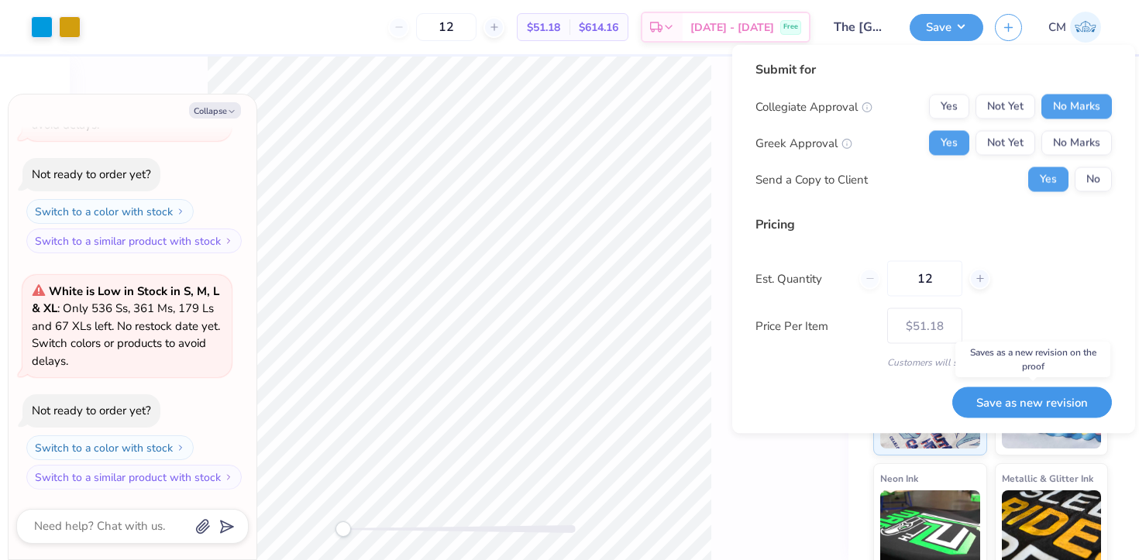
click at [1002, 398] on button "Save as new revision" at bounding box center [1032, 403] width 160 height 32
type textarea "x"
type input "– –"
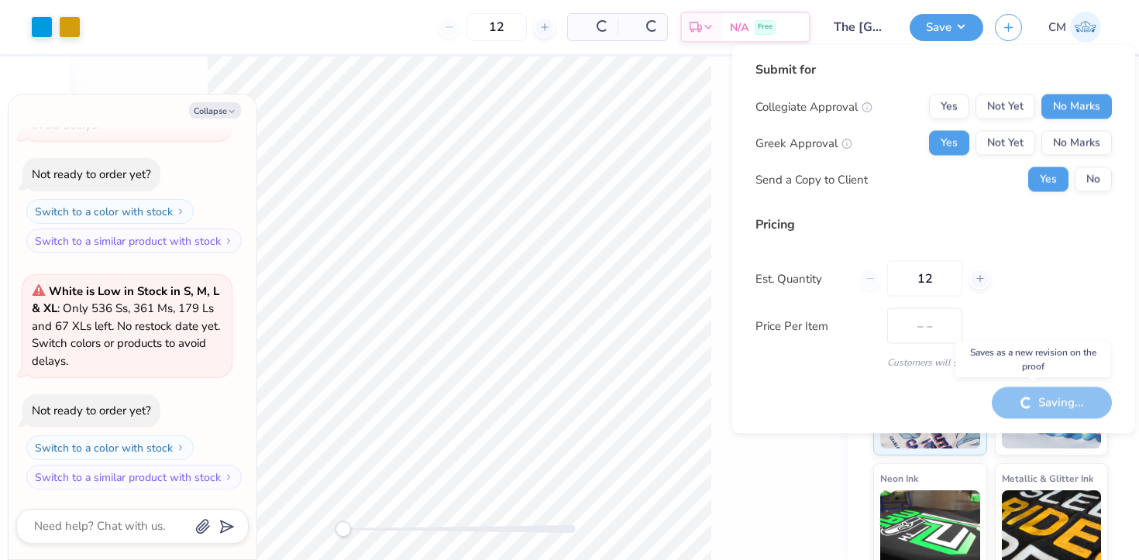
type textarea "x"
type input "$51.18"
type textarea "x"
